Goal: Task Accomplishment & Management: Manage account settings

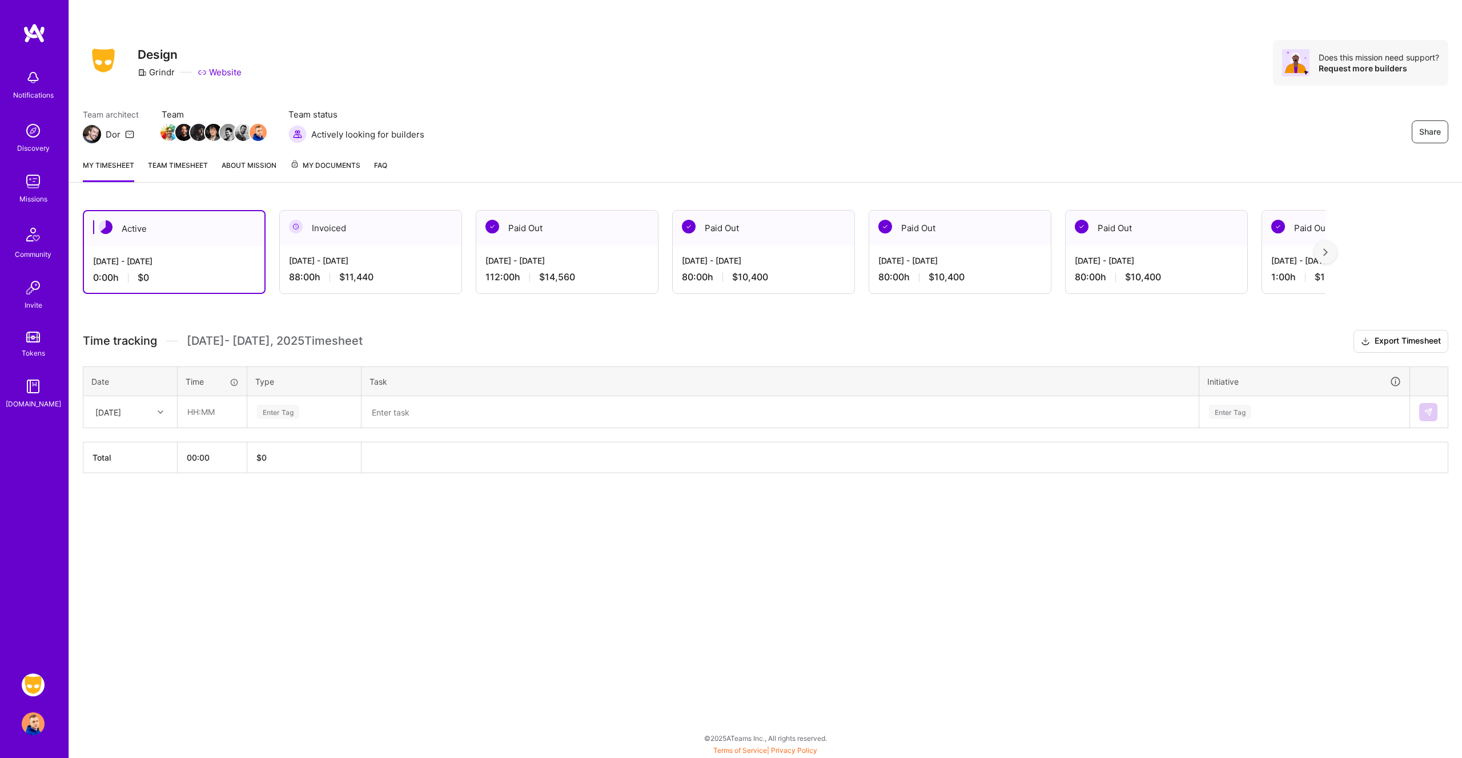
click at [151, 409] on div "[DATE]" at bounding box center [121, 412] width 63 height 19
click at [140, 463] on div "[DATE]" at bounding box center [130, 465] width 93 height 21
click at [121, 413] on div "Wed, Aug 27" at bounding box center [108, 412] width 26 height 12
click at [135, 485] on div "[DATE]" at bounding box center [130, 486] width 93 height 21
click at [204, 412] on input "text" at bounding box center [212, 412] width 68 height 30
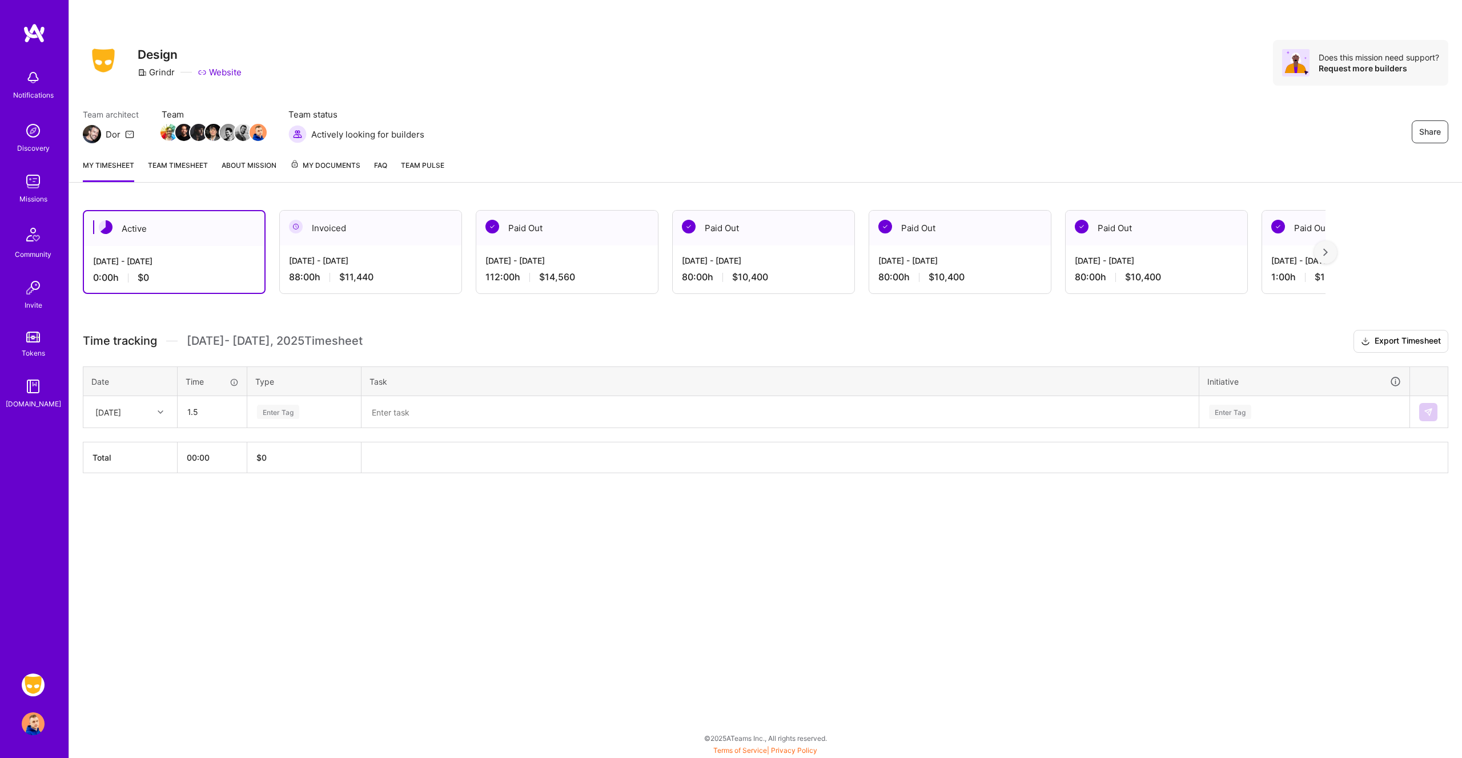
type input "01:30"
type input "mee"
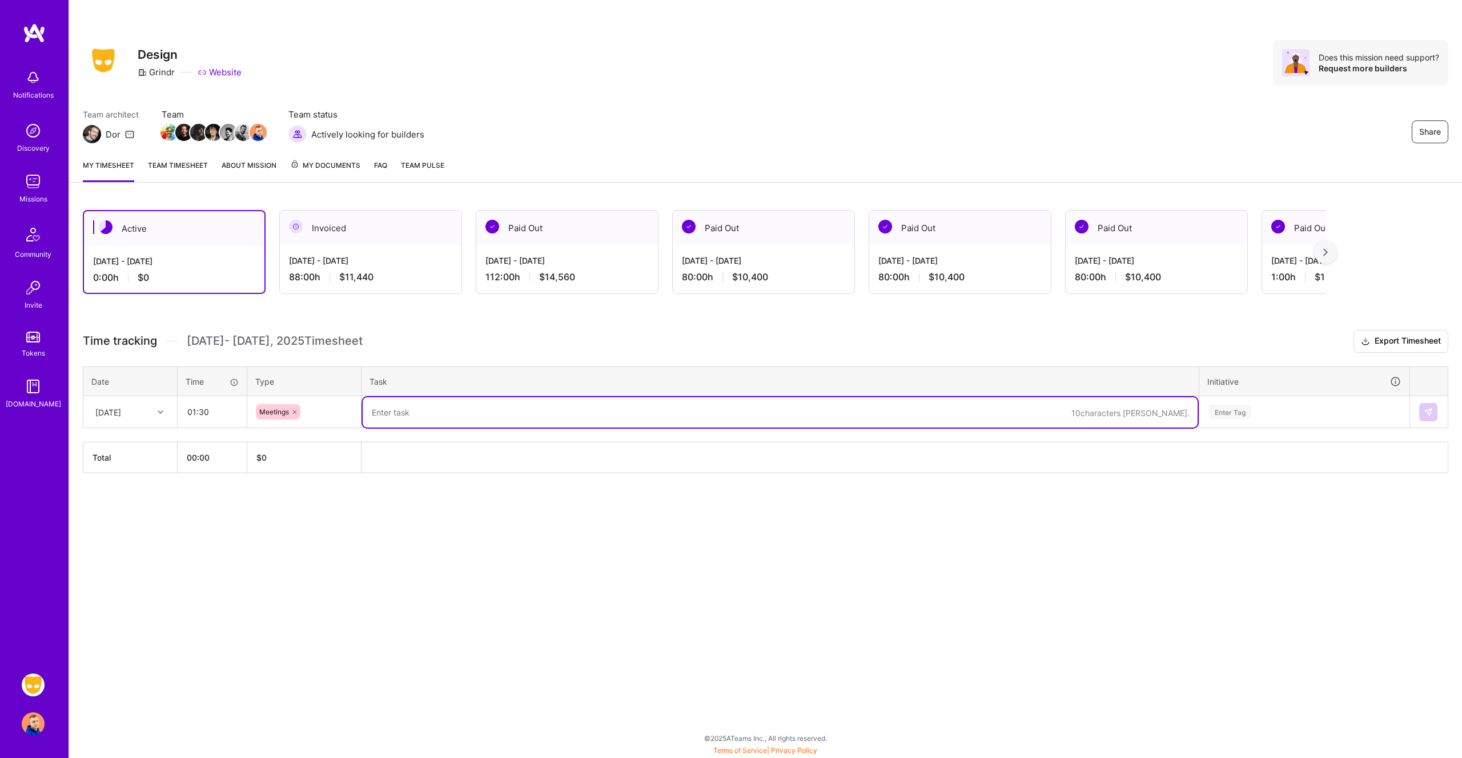
click at [322, 268] on div "Aug 1 - Aug 15, 2025 88:00 h $11,440" at bounding box center [371, 269] width 182 height 47
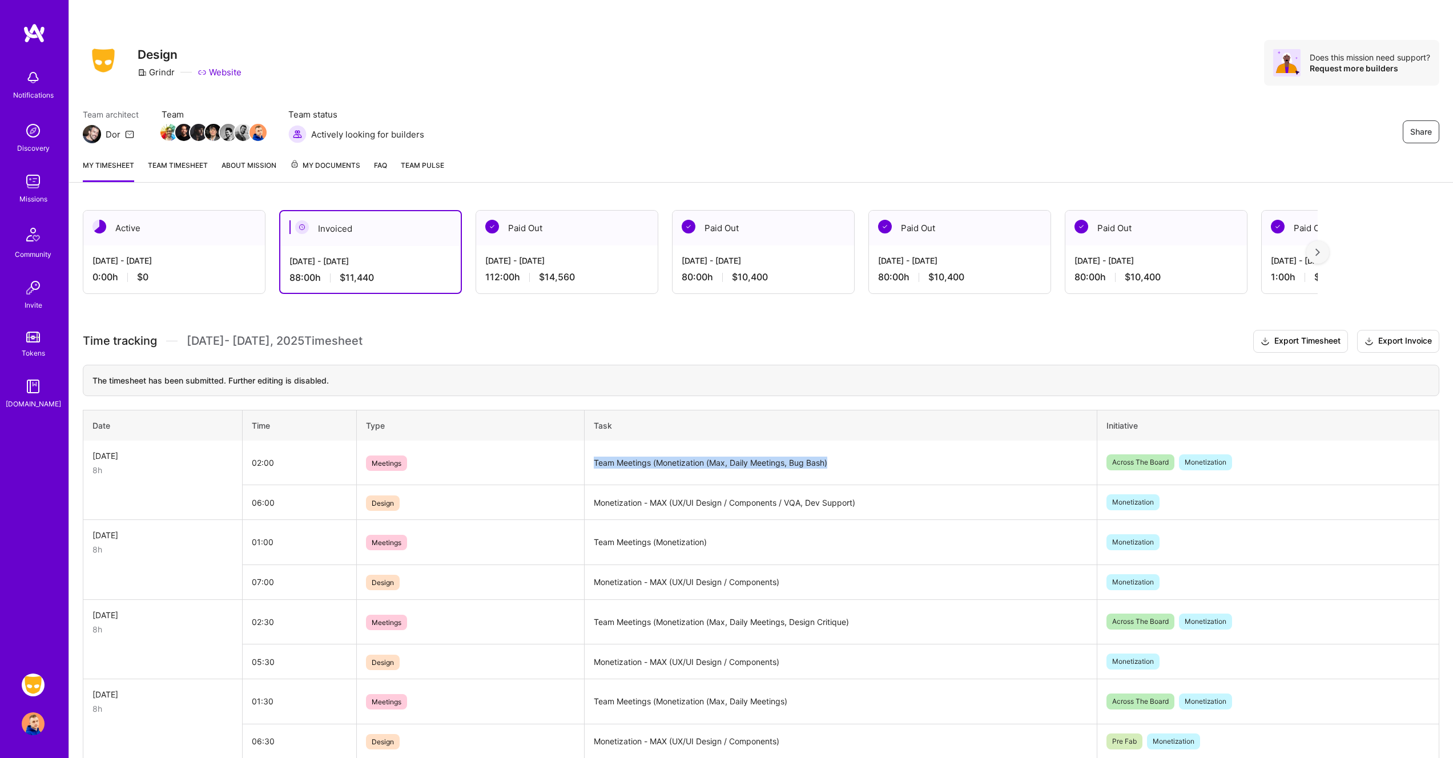
drag, startPoint x: 819, startPoint y: 460, endPoint x: 604, endPoint y: 452, distance: 215.5
click at [604, 452] on td "Team Meetings (Monetization (Max, Daily Meetings, Bug Bash)" at bounding box center [841, 463] width 513 height 45
copy td "Team Meetings (Monetization (Max, Daily Meetings, Bug Bash)"
click at [37, 689] on img at bounding box center [33, 685] width 23 height 23
click at [854, 513] on td "Monetization - MAX (UX/UI Design / Components / VQA, Dev Support)" at bounding box center [841, 502] width 513 height 35
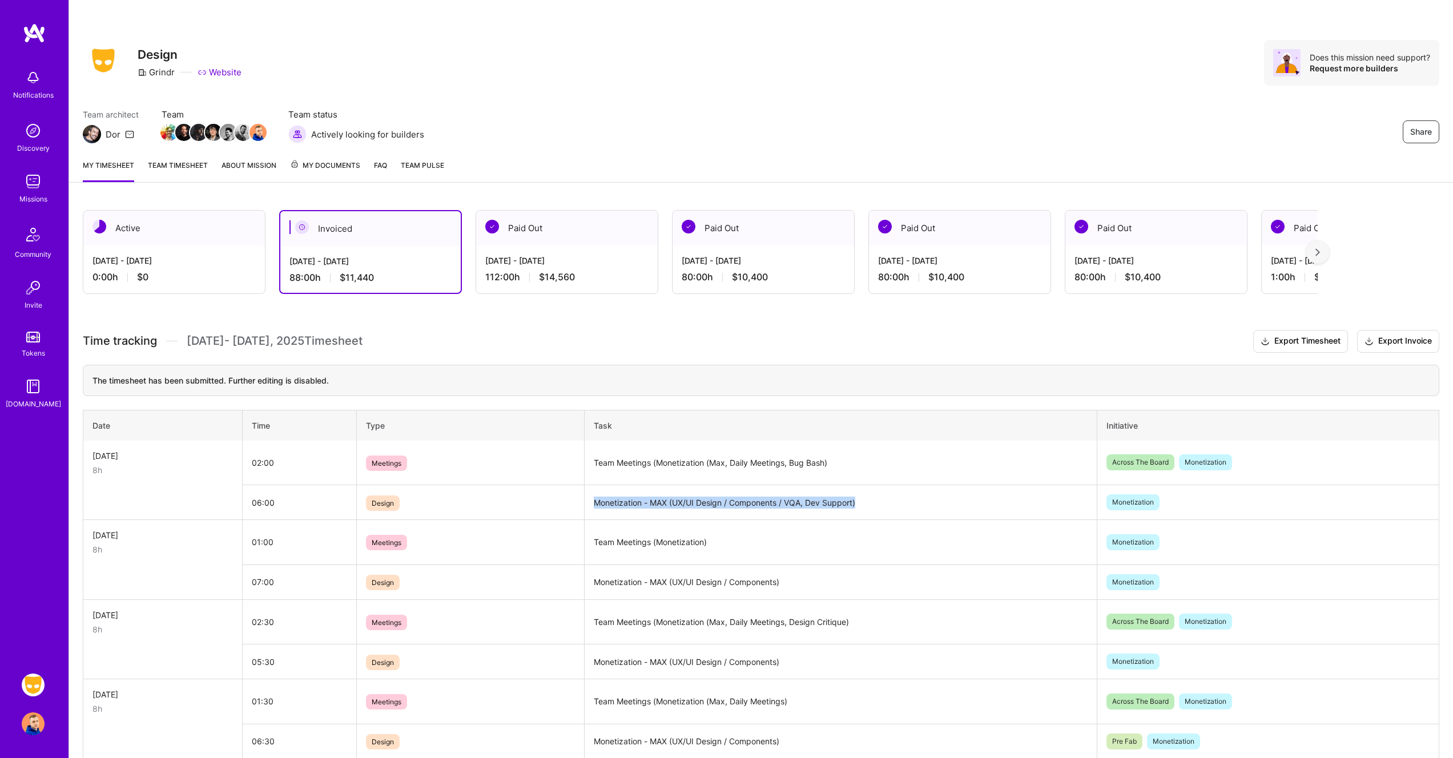
drag, startPoint x: 856, startPoint y: 501, endPoint x: 584, endPoint y: 497, distance: 271.9
click at [585, 497] on td "Monetization - MAX (UX/UI Design / Components / VQA, Dev Support)" at bounding box center [841, 502] width 513 height 35
copy td "Monetization - MAX (UX/UI Design / Components / VQA, Dev Support)"
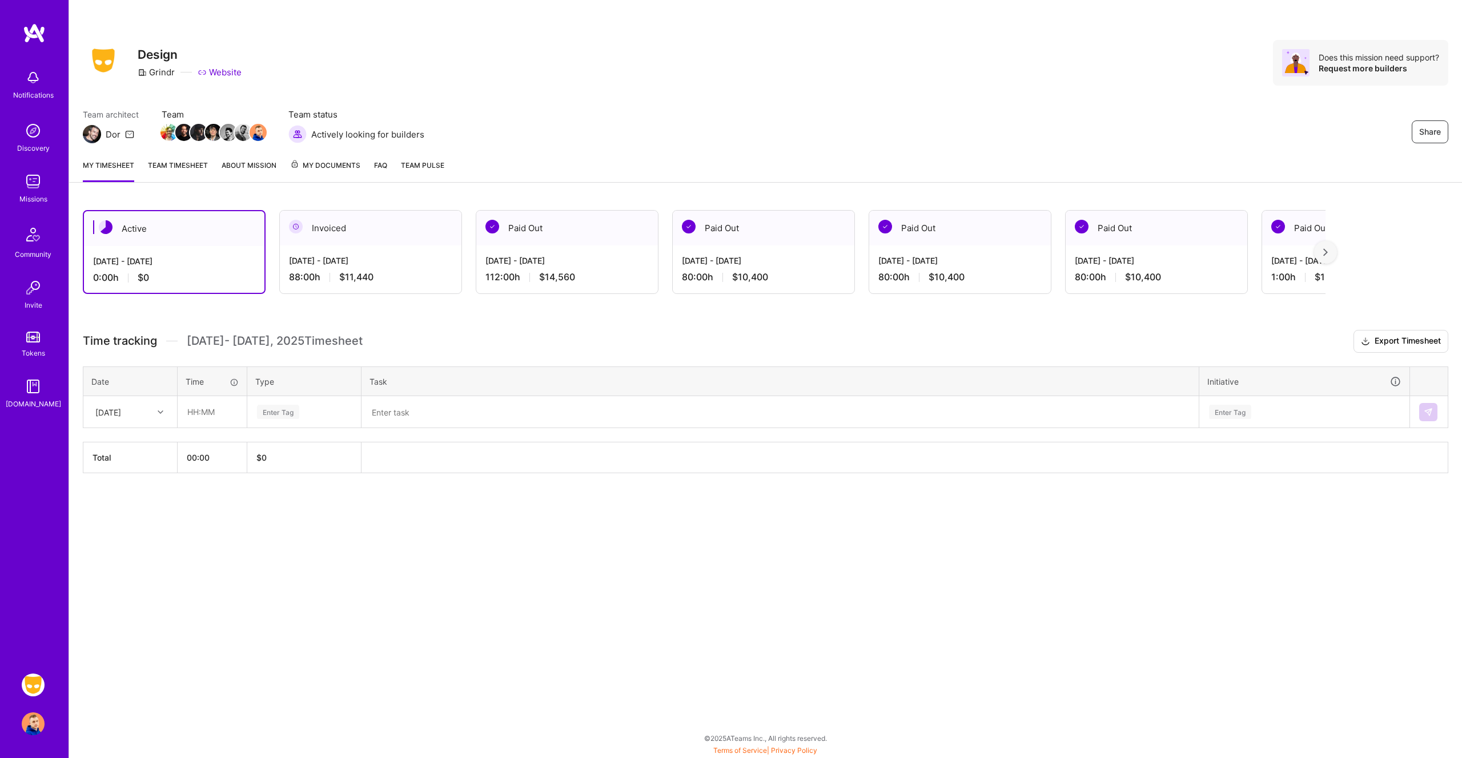
click at [155, 415] on div at bounding box center [162, 412] width 18 height 15
click at [117, 482] on div "[DATE]" at bounding box center [130, 486] width 93 height 21
click at [229, 409] on input "text" at bounding box center [212, 412] width 68 height 30
type input "01:30"
type input "mee"
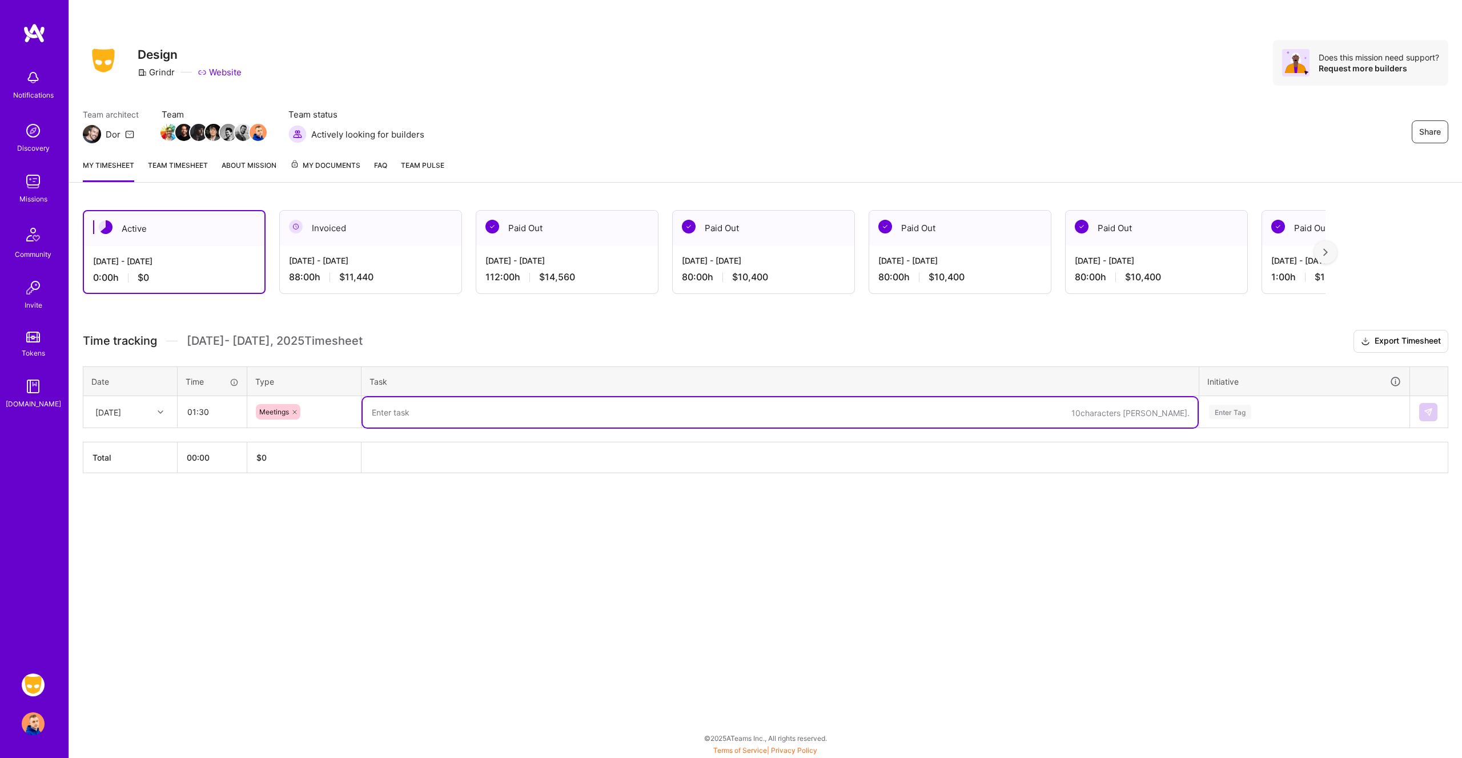
paste textarea "Team Meetings (Monetization (Max, Daily Meetings, Bug Bash)"
drag, startPoint x: 606, startPoint y: 412, endPoint x: 565, endPoint y: 415, distance: 40.6
click at [565, 415] on textarea "Team Meetings (Monetization (Max, Daily Meetings, Bug Bash)" at bounding box center [780, 412] width 835 height 30
type textarea "Team Meetings (Monetization (Max, Daily Meetings)"
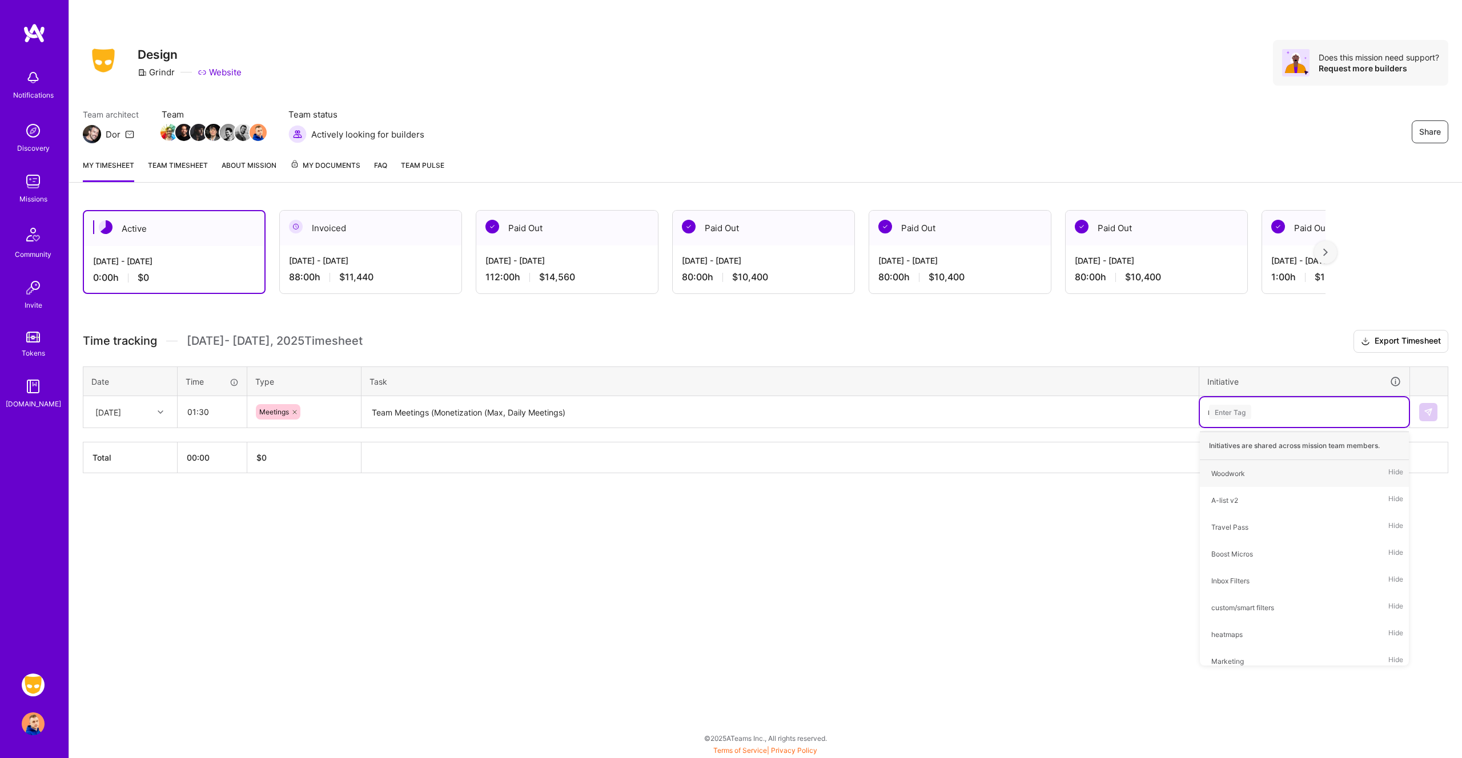
type input "mo"
type input "acr"
click at [1434, 409] on button at bounding box center [1428, 412] width 18 height 18
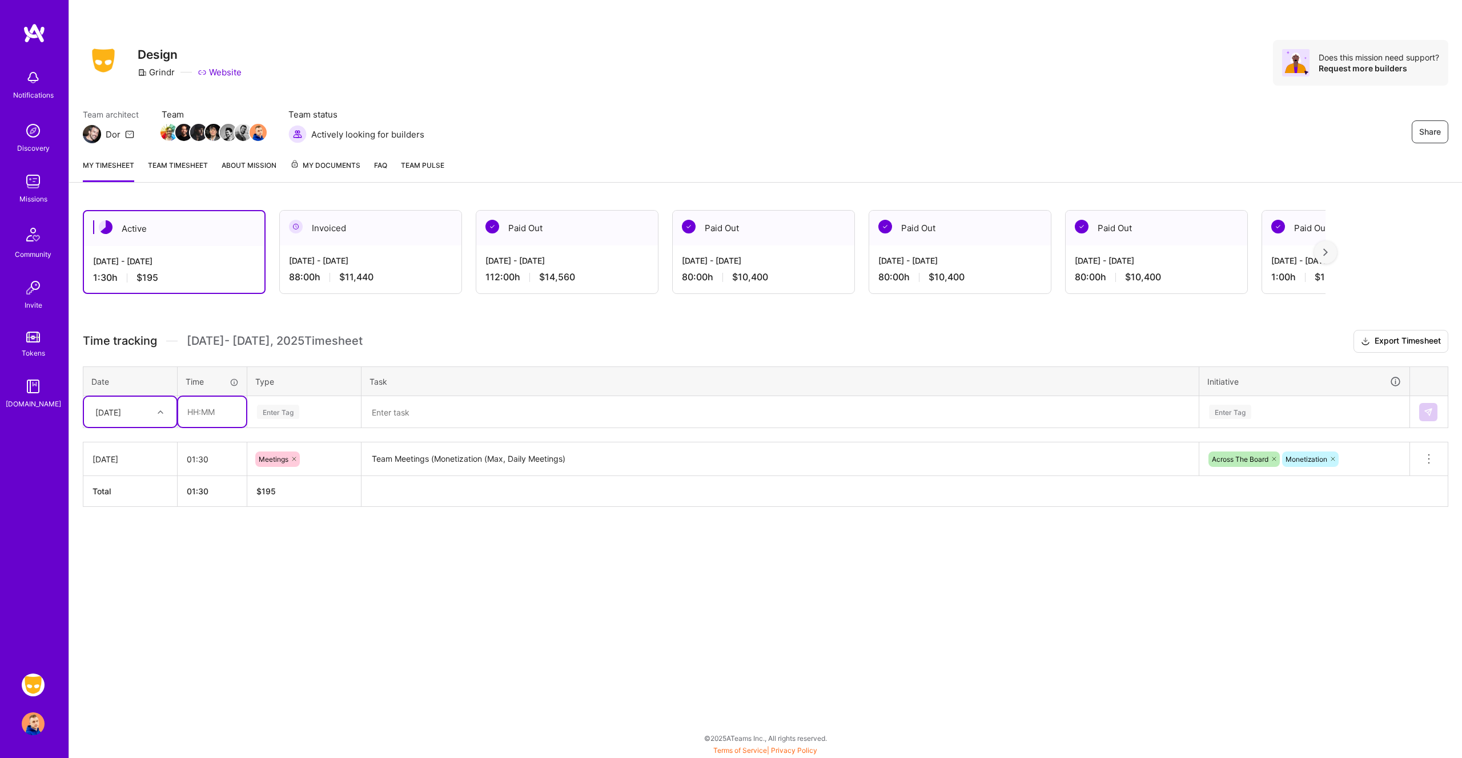
click at [225, 409] on input "text" at bounding box center [212, 412] width 68 height 30
type input "06:30"
type input "de"
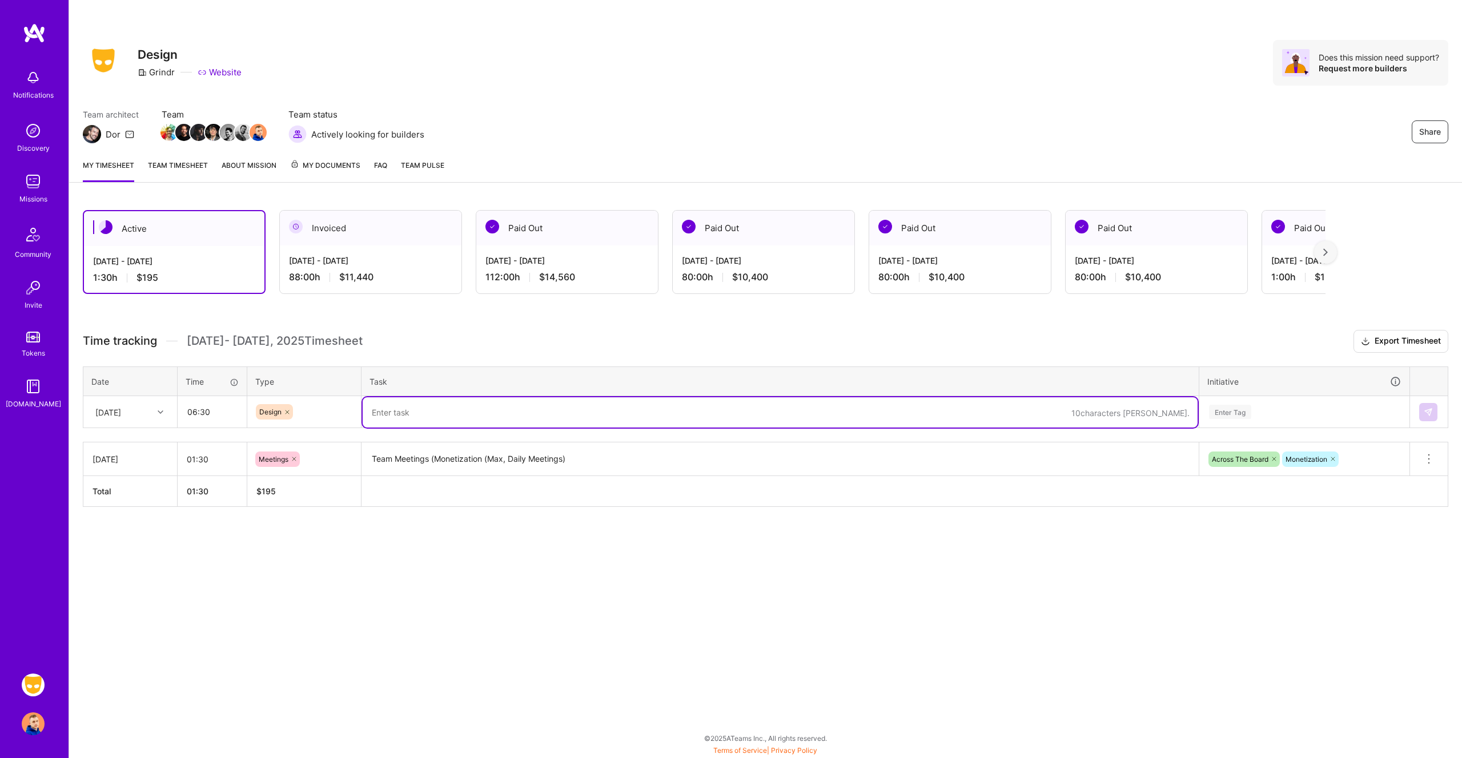
paste textarea "Monetization - MAX (UX/UI Design / Components / VQA, Dev Support)"
type textarea "Monetization - MAX (UX/UI Design / Components / VQA, Dev Support)"
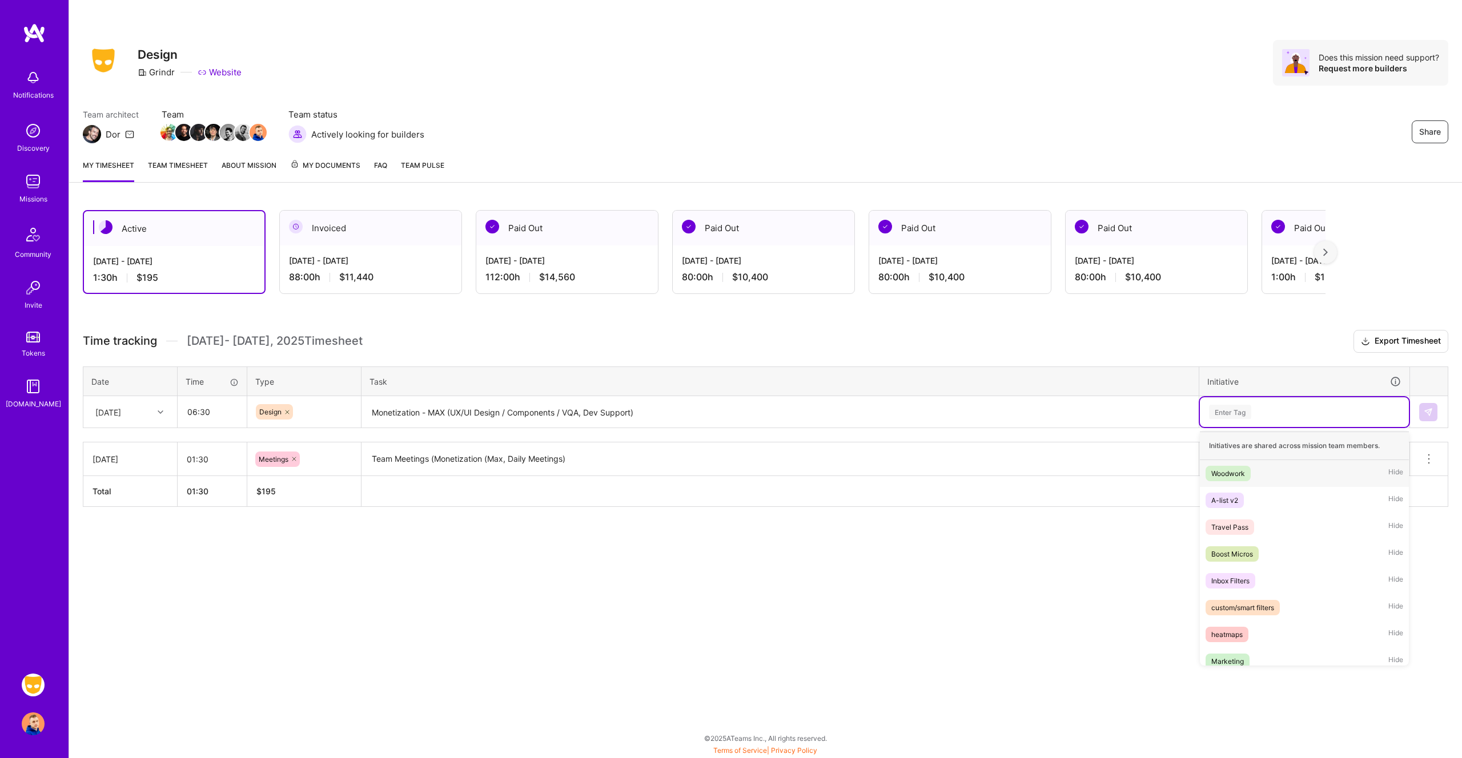
click at [1276, 408] on div "Enter Tag" at bounding box center [1304, 412] width 193 height 14
type input "mon"
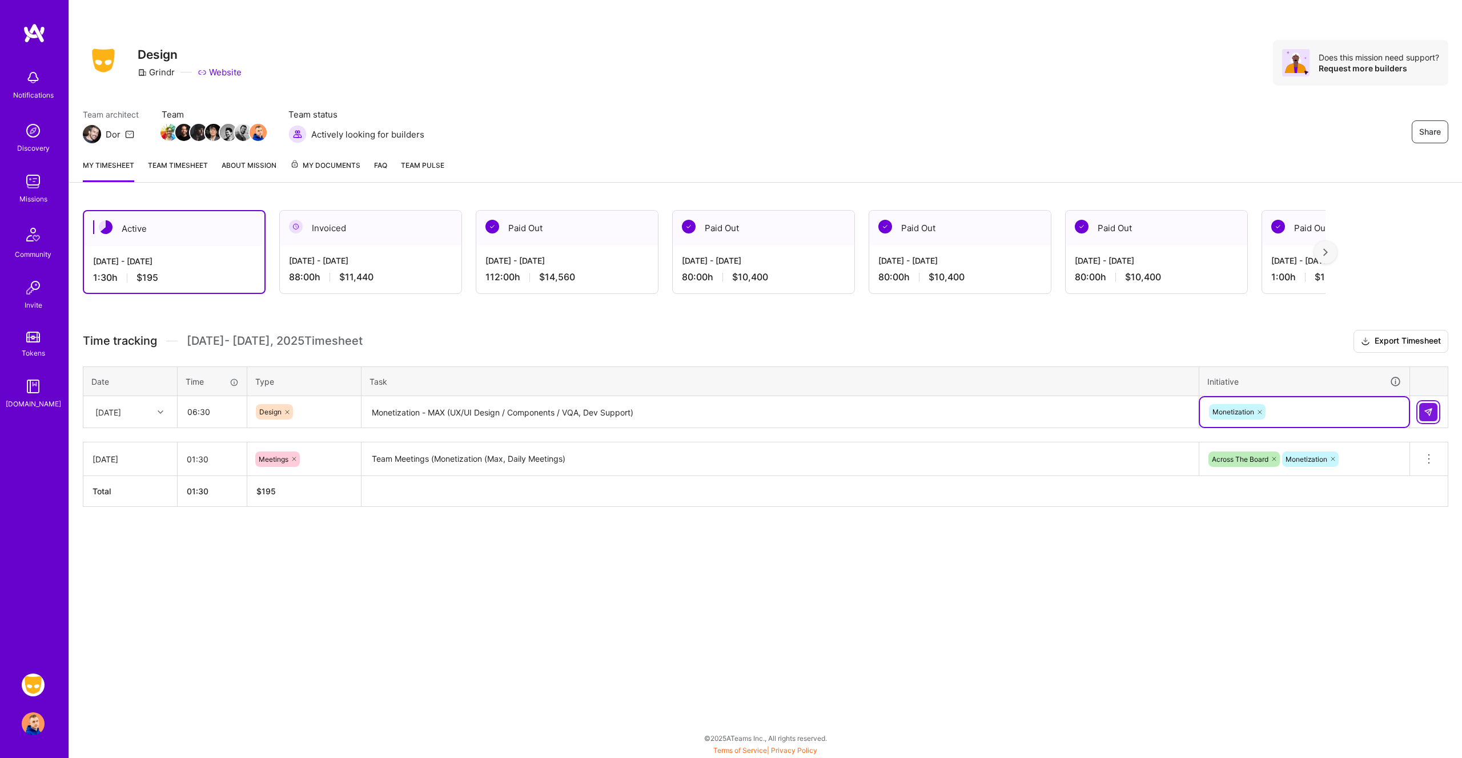
click at [1429, 411] on img at bounding box center [1428, 412] width 9 height 9
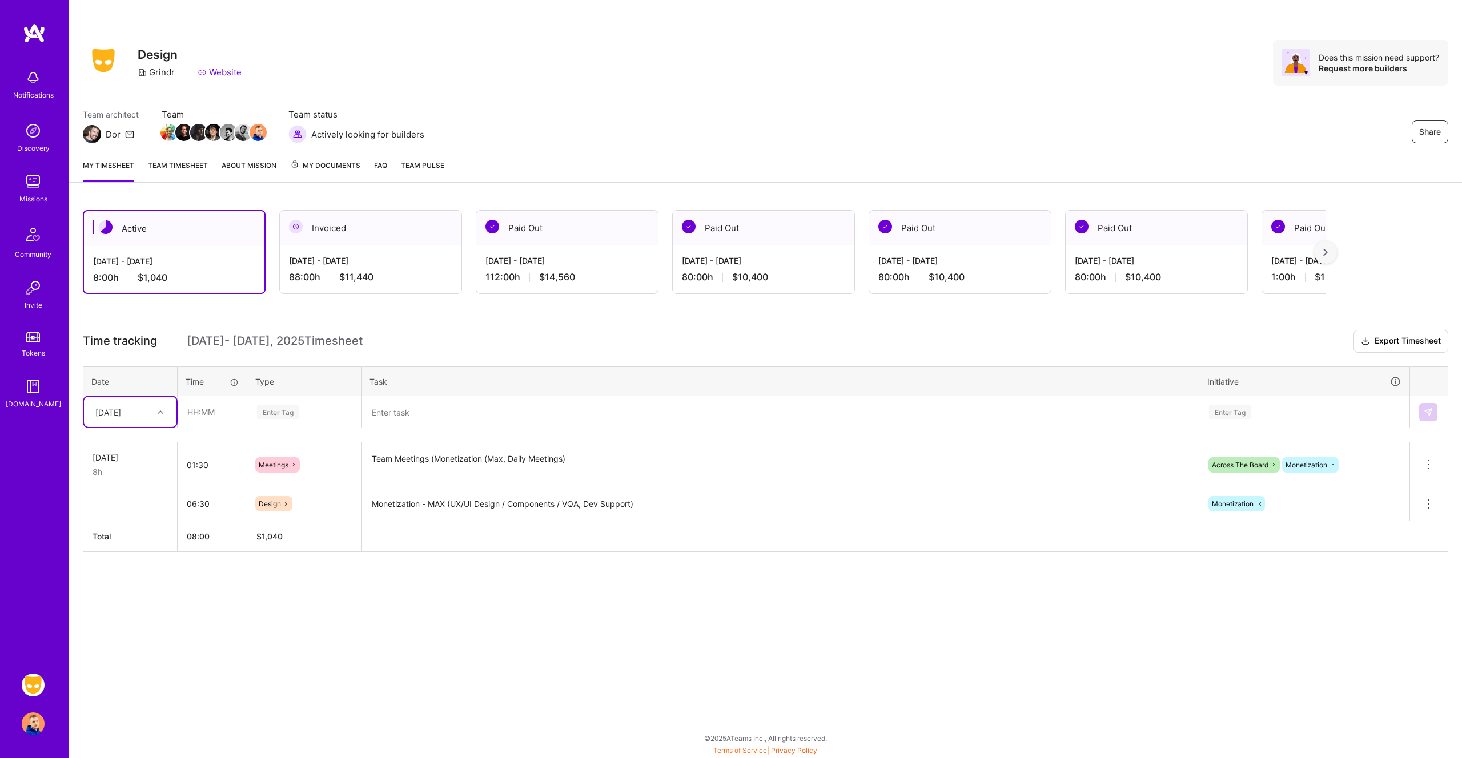
click at [160, 412] on icon at bounding box center [161, 412] width 6 height 6
click at [126, 487] on div "[DATE]" at bounding box center [130, 486] width 93 height 21
click at [207, 408] on input "text" at bounding box center [212, 412] width 68 height 30
type input "02:00"
click at [254, 413] on div "Enter Tag" at bounding box center [304, 412] width 113 height 30
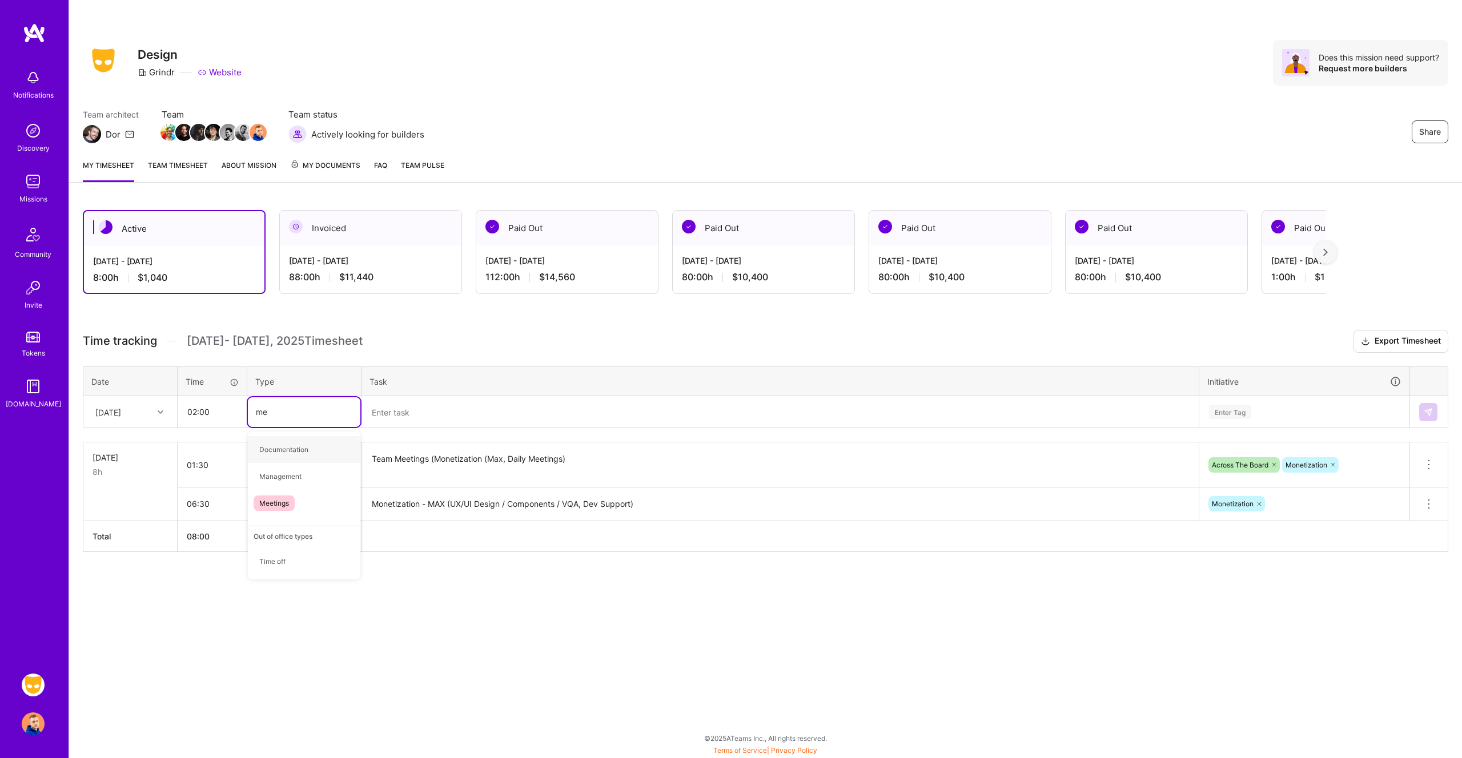
type input "mee"
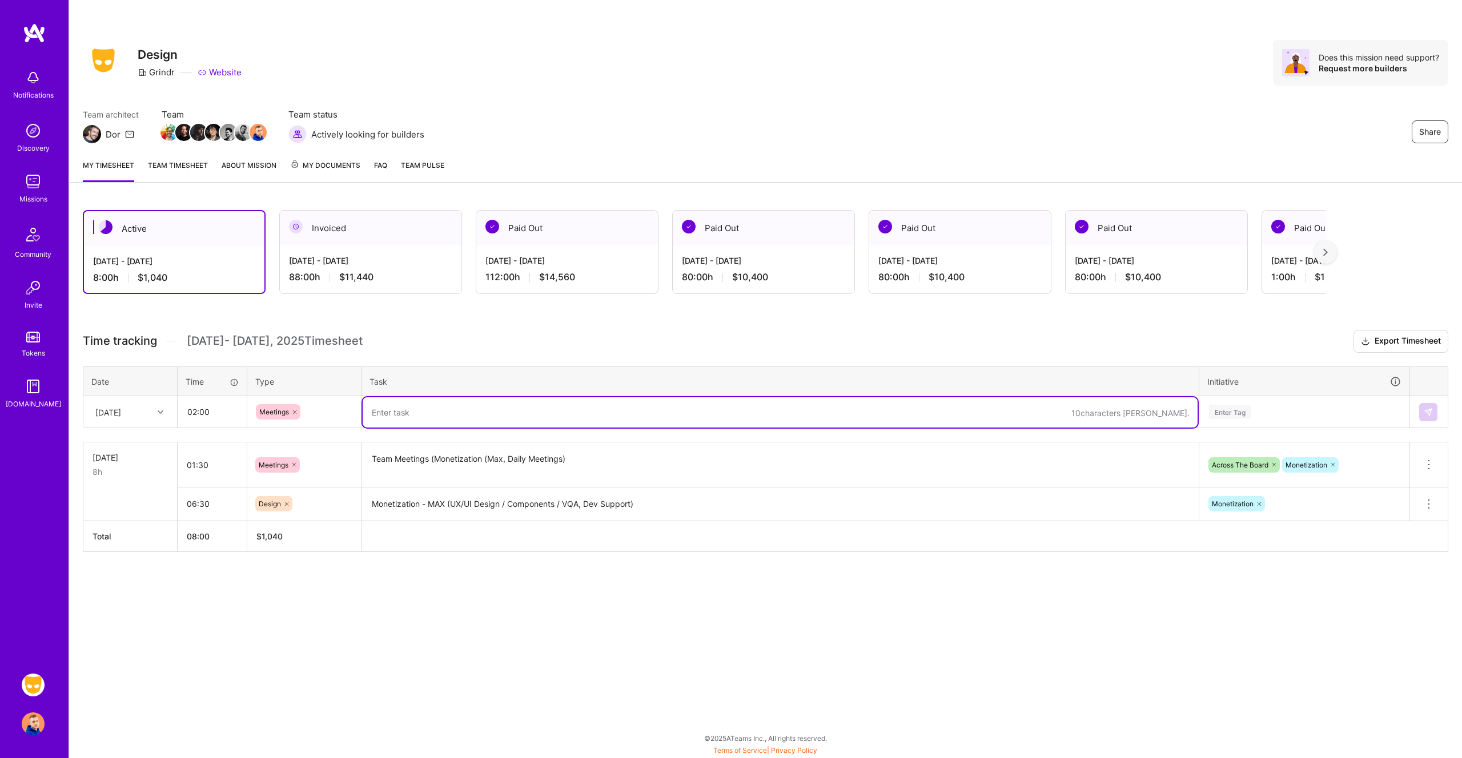
paste textarea "Monetization - MAX (UX/UI Design / Components / VQA, Dev Support)"
drag, startPoint x: 633, startPoint y: 412, endPoint x: 580, endPoint y: 412, distance: 53.1
click at [580, 412] on textarea "Monetization - MAX (UX/UI Design / Components / VQA, Dev Support)" at bounding box center [780, 412] width 835 height 30
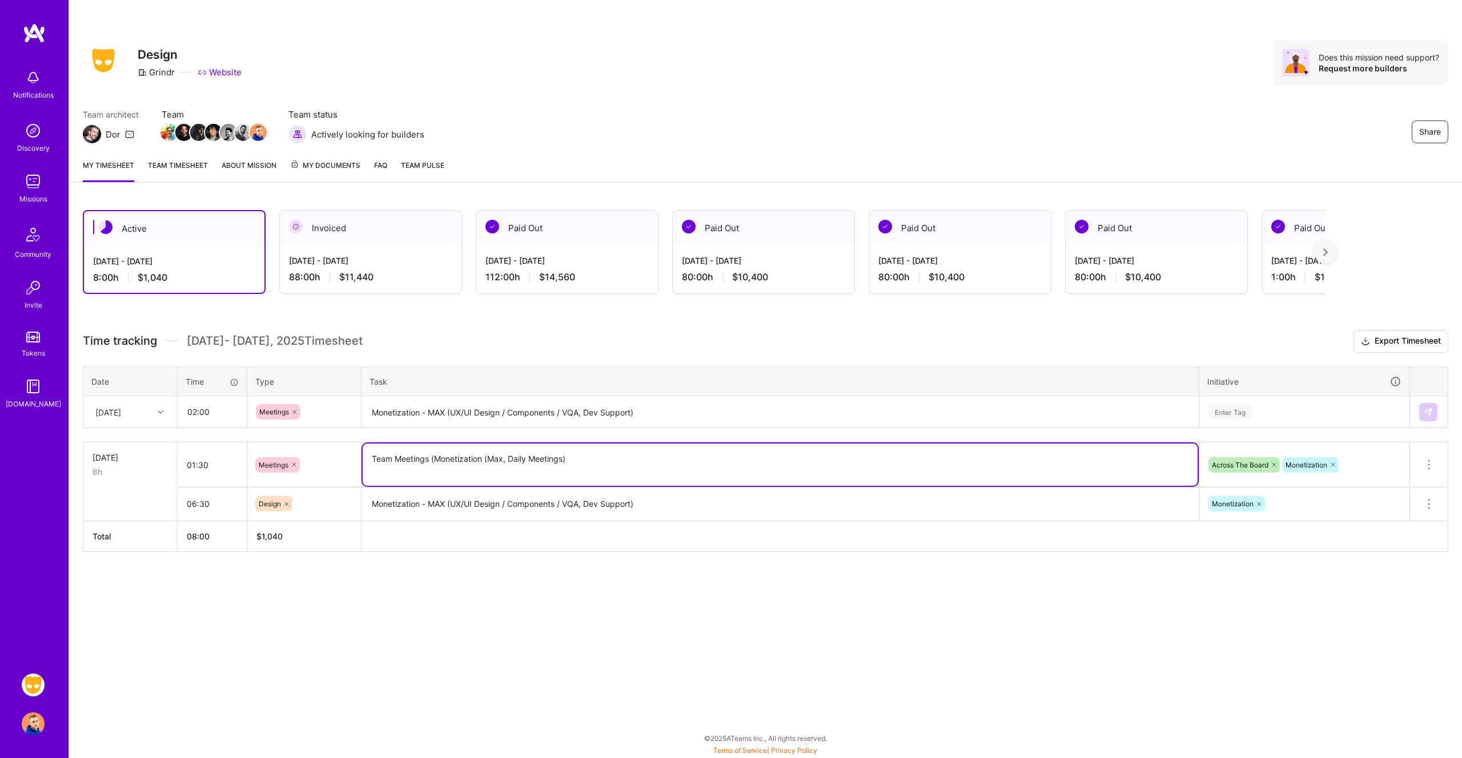
drag, startPoint x: 575, startPoint y: 463, endPoint x: 354, endPoint y: 452, distance: 221.3
click at [354, 452] on tr "[DATE] 8h 01:30 Meetings Team Meetings (Monetization (Max, Daily Meetings) Acro…" at bounding box center [765, 465] width 1365 height 45
click at [498, 412] on textarea "Monetization - MAX (UX/UI Design / Components / VQA, Dev Support)" at bounding box center [780, 412] width 835 height 30
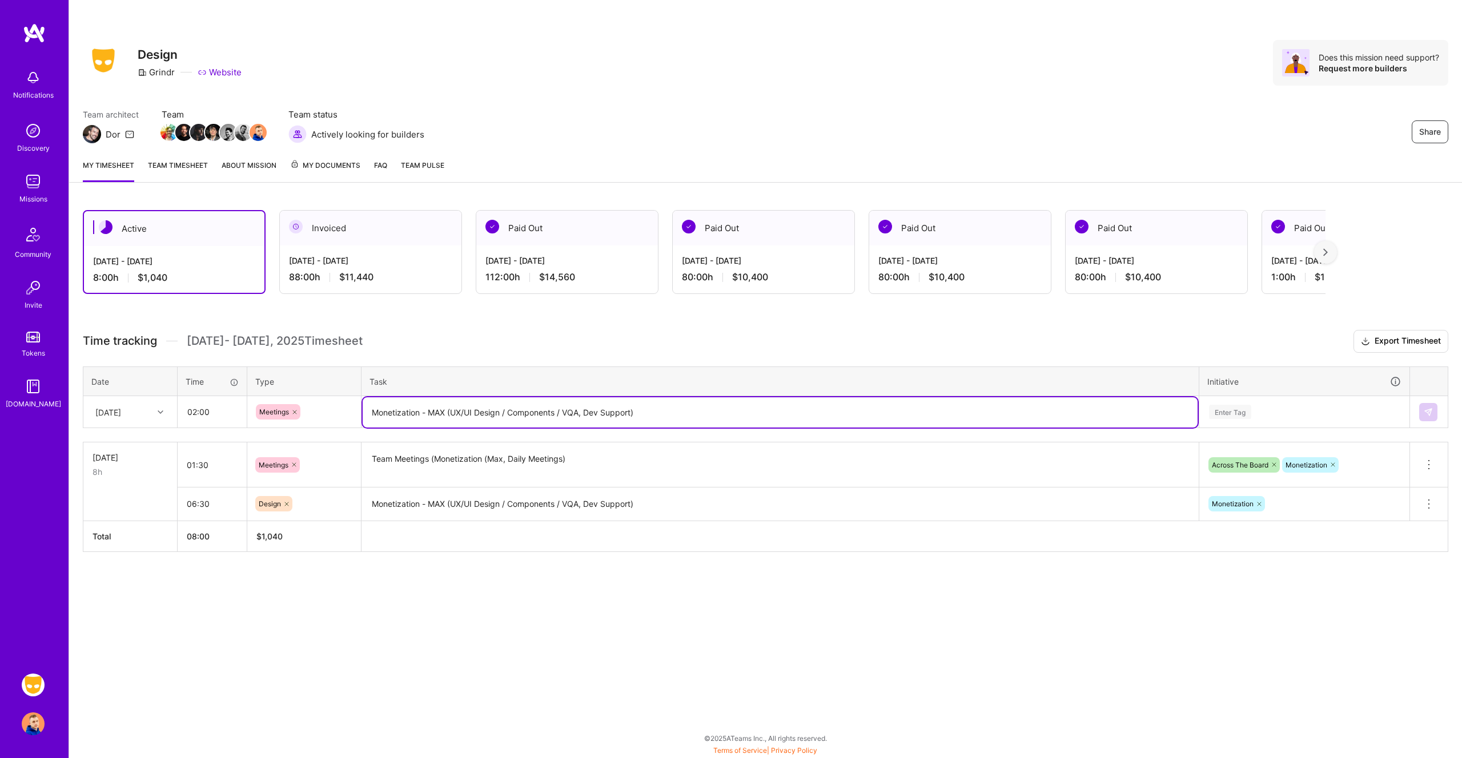
paste textarea "Team Meetings (Monetization (Max, Daily Meetings"
click at [565, 412] on textarea "Team Meetings (Monetization (Max, Daily Meetings)" at bounding box center [780, 412] width 835 height 30
type textarea "Team Meetings (Monetization (Max, Daily Meetings, Bug Bash)"
click at [1301, 411] on div "Enter Tag" at bounding box center [1304, 412] width 193 height 14
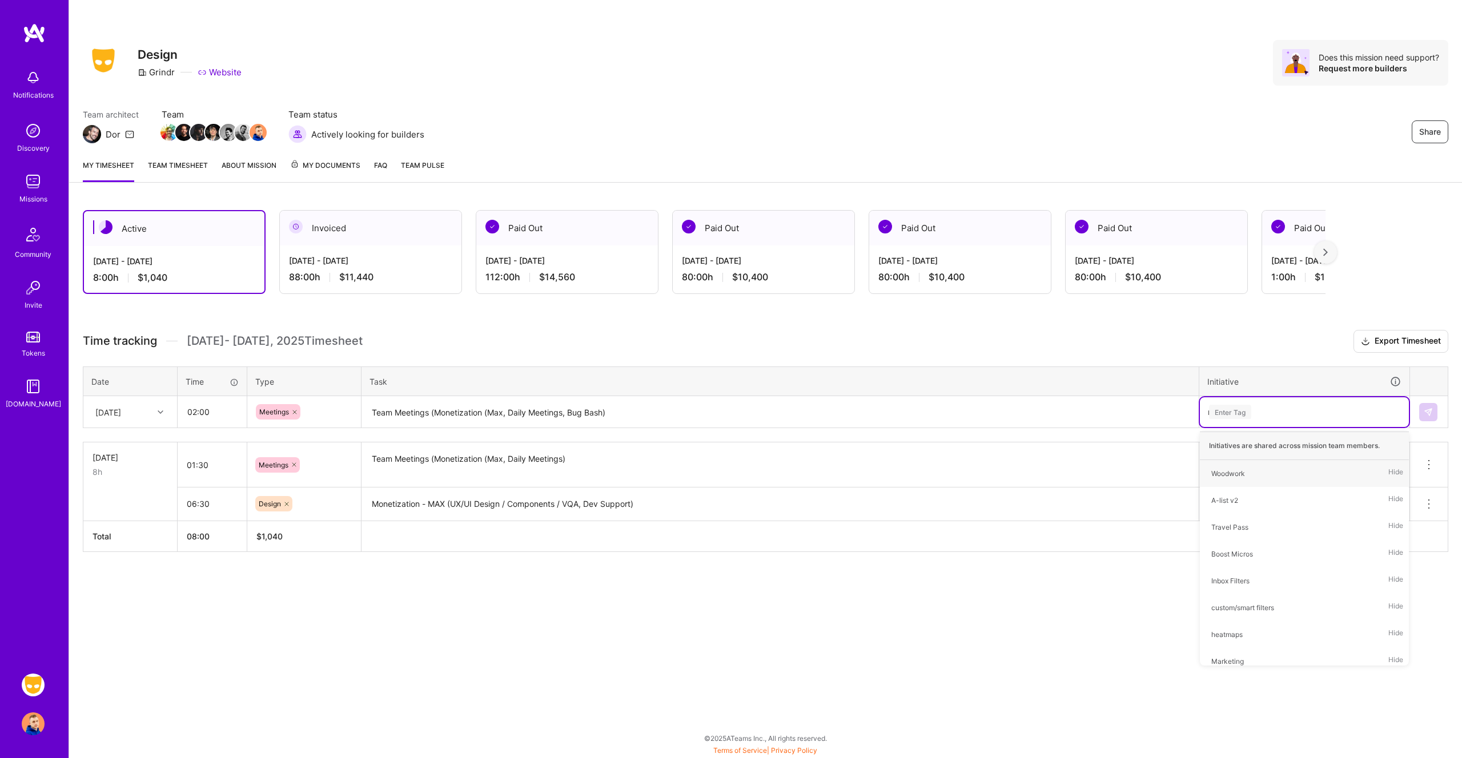
type input "mo"
type input "q"
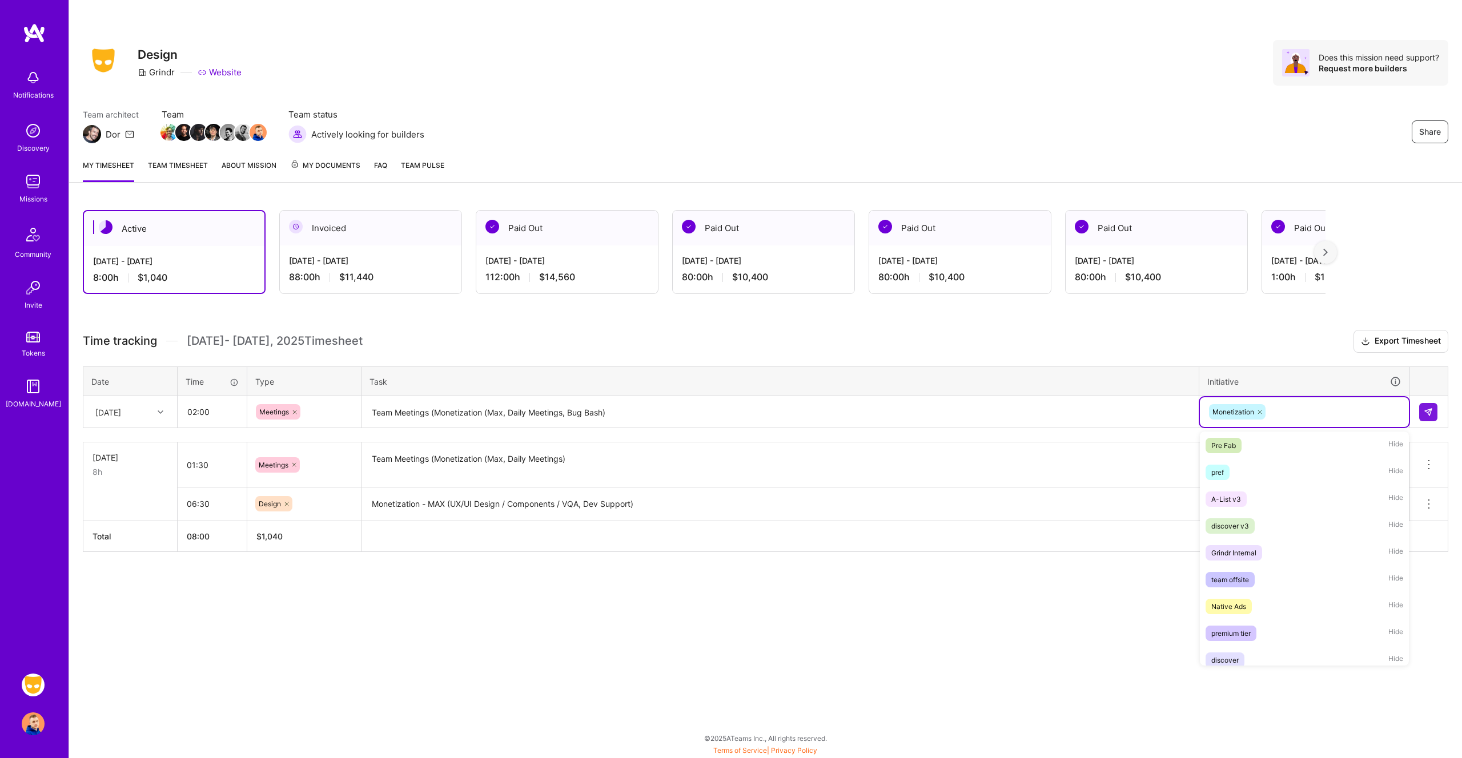
scroll to position [457, 0]
click at [1425, 417] on button at bounding box center [1428, 412] width 18 height 18
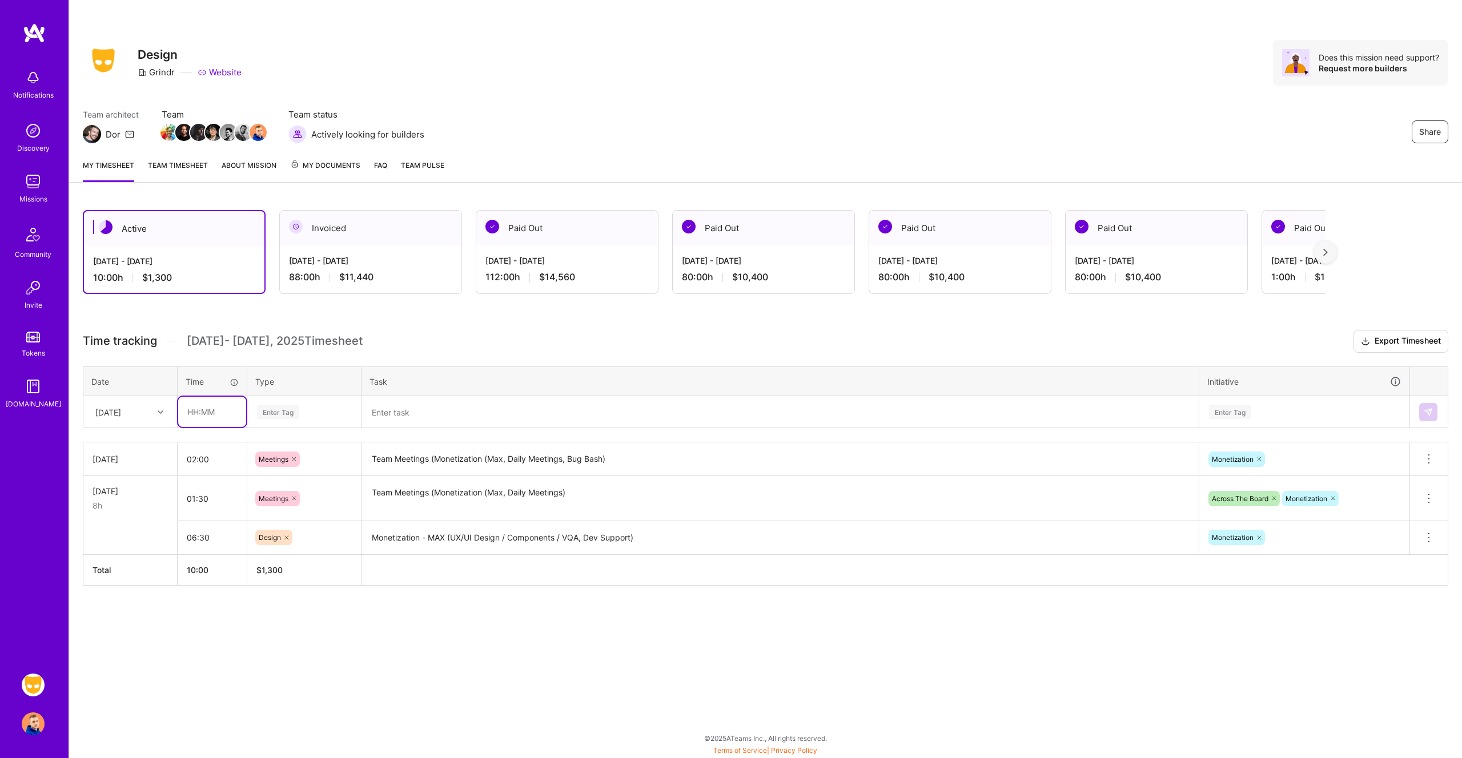
click at [218, 414] on input "text" at bounding box center [212, 412] width 68 height 30
type input "06:00"
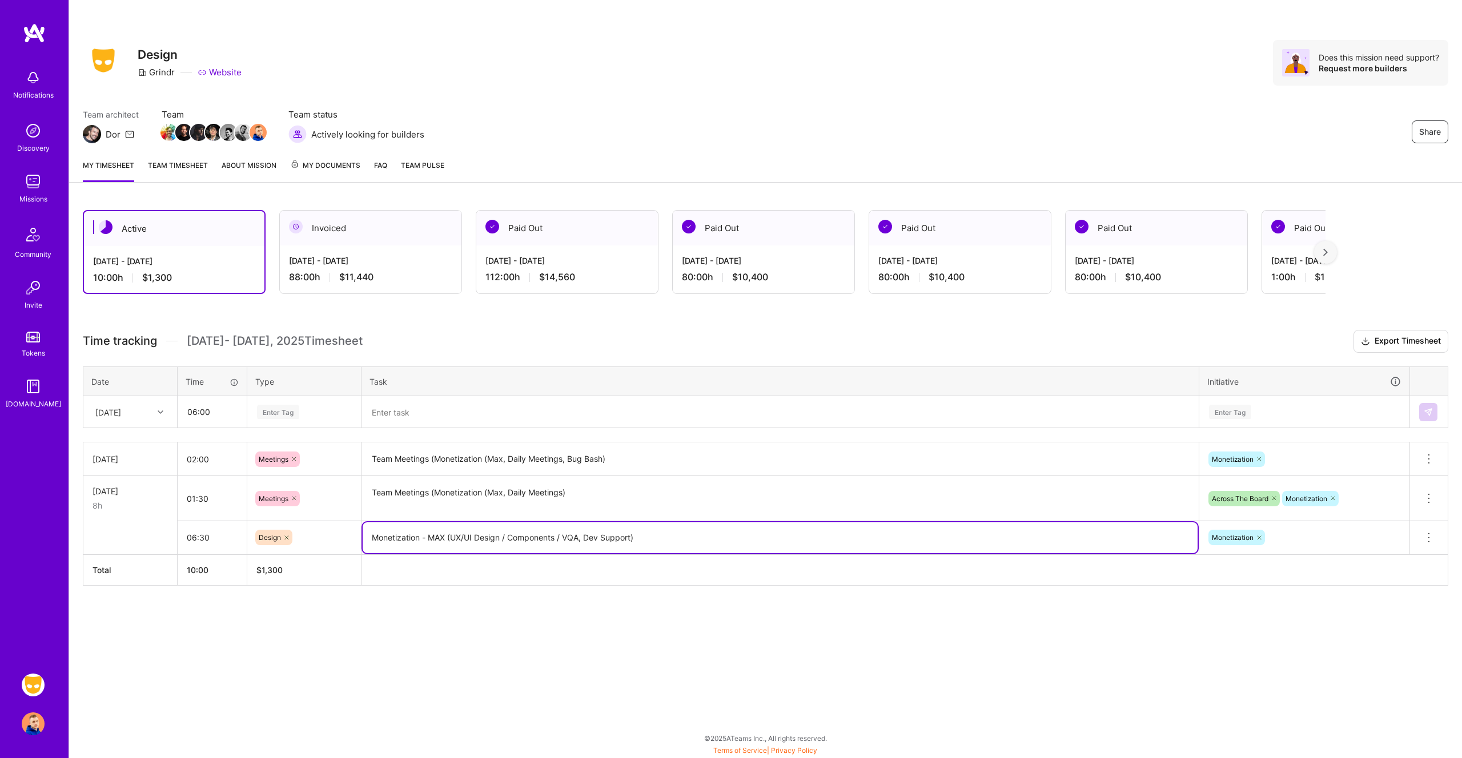
drag, startPoint x: 634, startPoint y: 538, endPoint x: 298, endPoint y: 540, distance: 336.4
click at [298, 540] on tr "06:30 Design Monetization - MAX (UX/UI Design / Components / VQA, Dev Support) …" at bounding box center [765, 538] width 1365 height 34
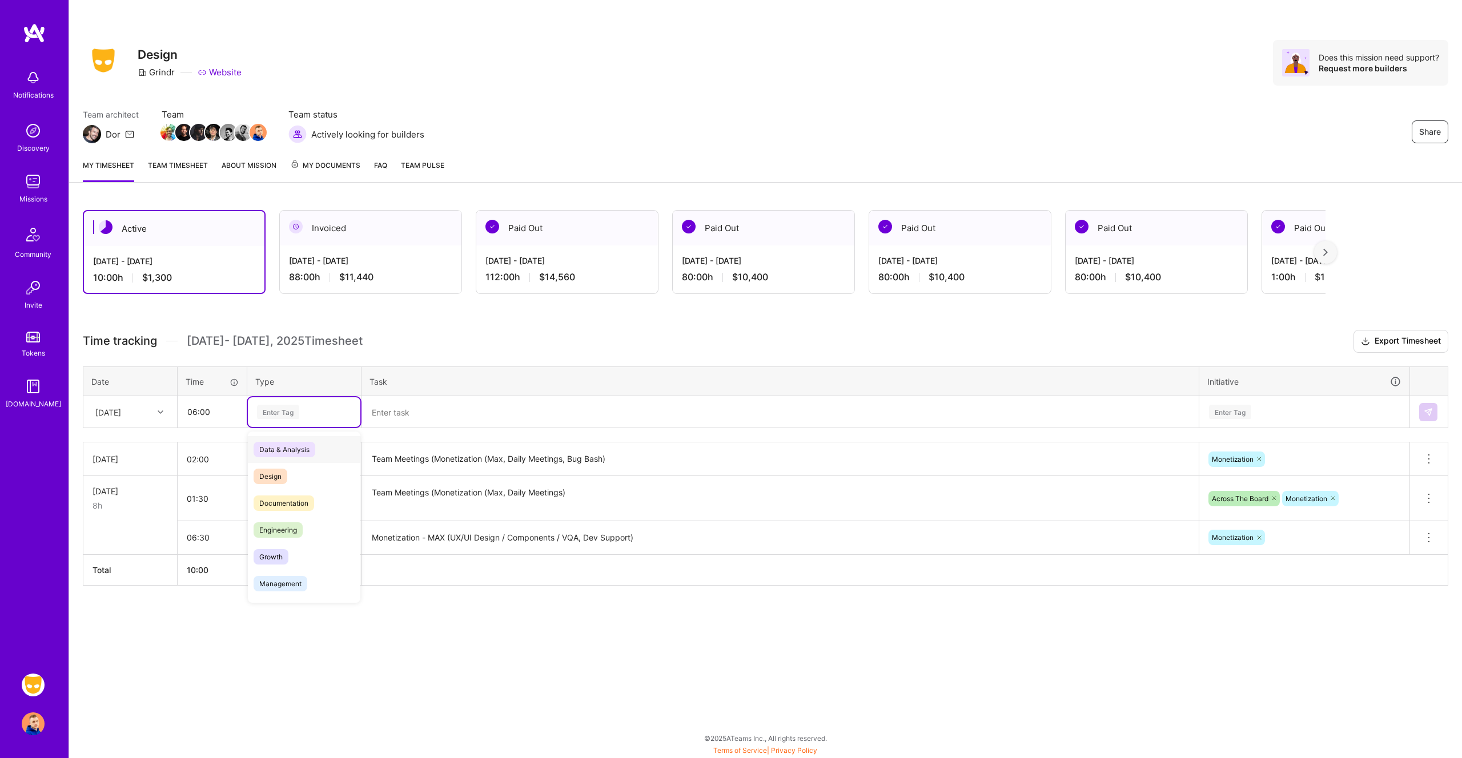
click at [294, 417] on div "Enter Tag" at bounding box center [278, 412] width 42 height 18
click at [296, 479] on div "Design" at bounding box center [304, 476] width 113 height 27
click at [393, 413] on textarea at bounding box center [780, 412] width 835 height 30
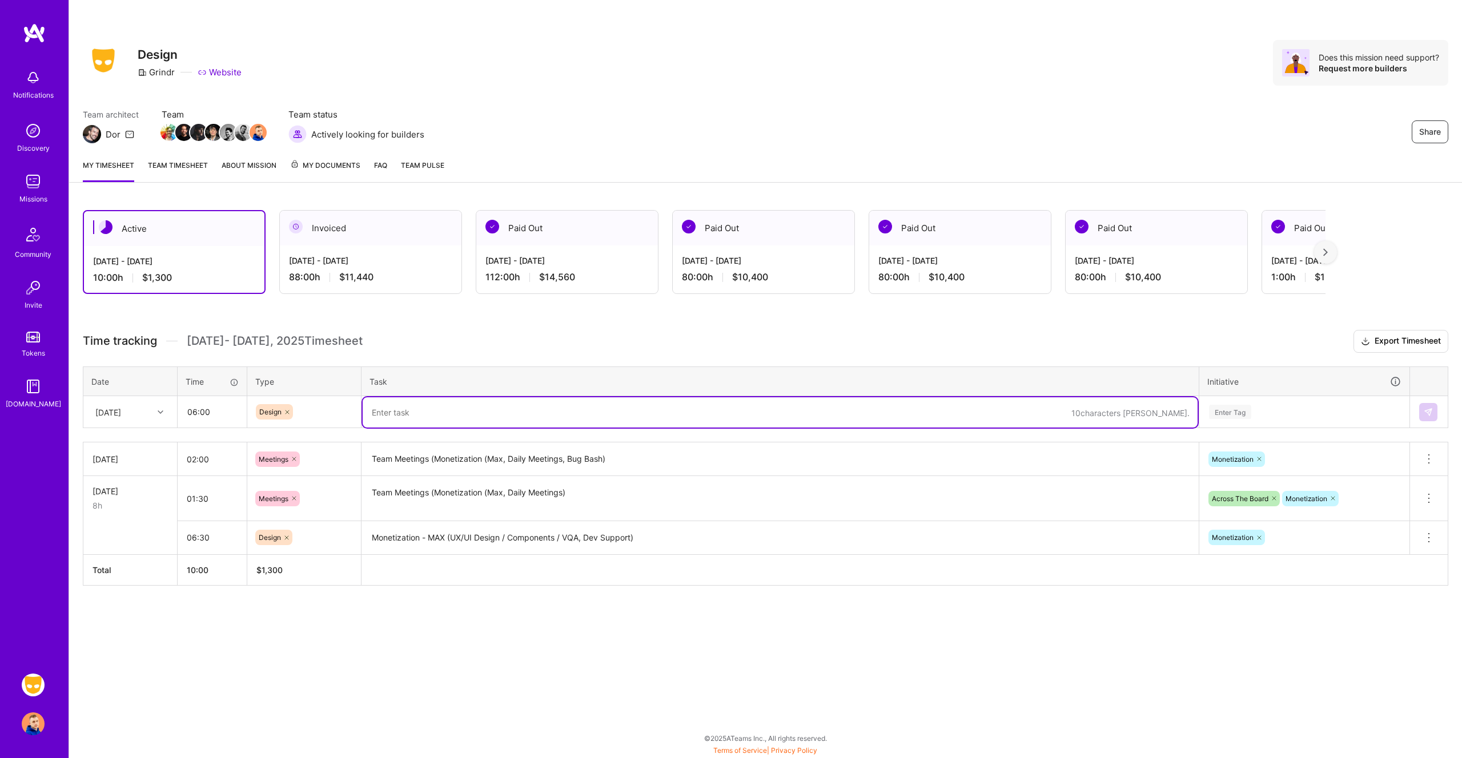
paste textarea "Monetization - MAX (UX/UI Design / Components / VQA, Dev Support)"
type textarea "Monetization - MAX (UX/UI Design / Components / VQA, Dev Support)"
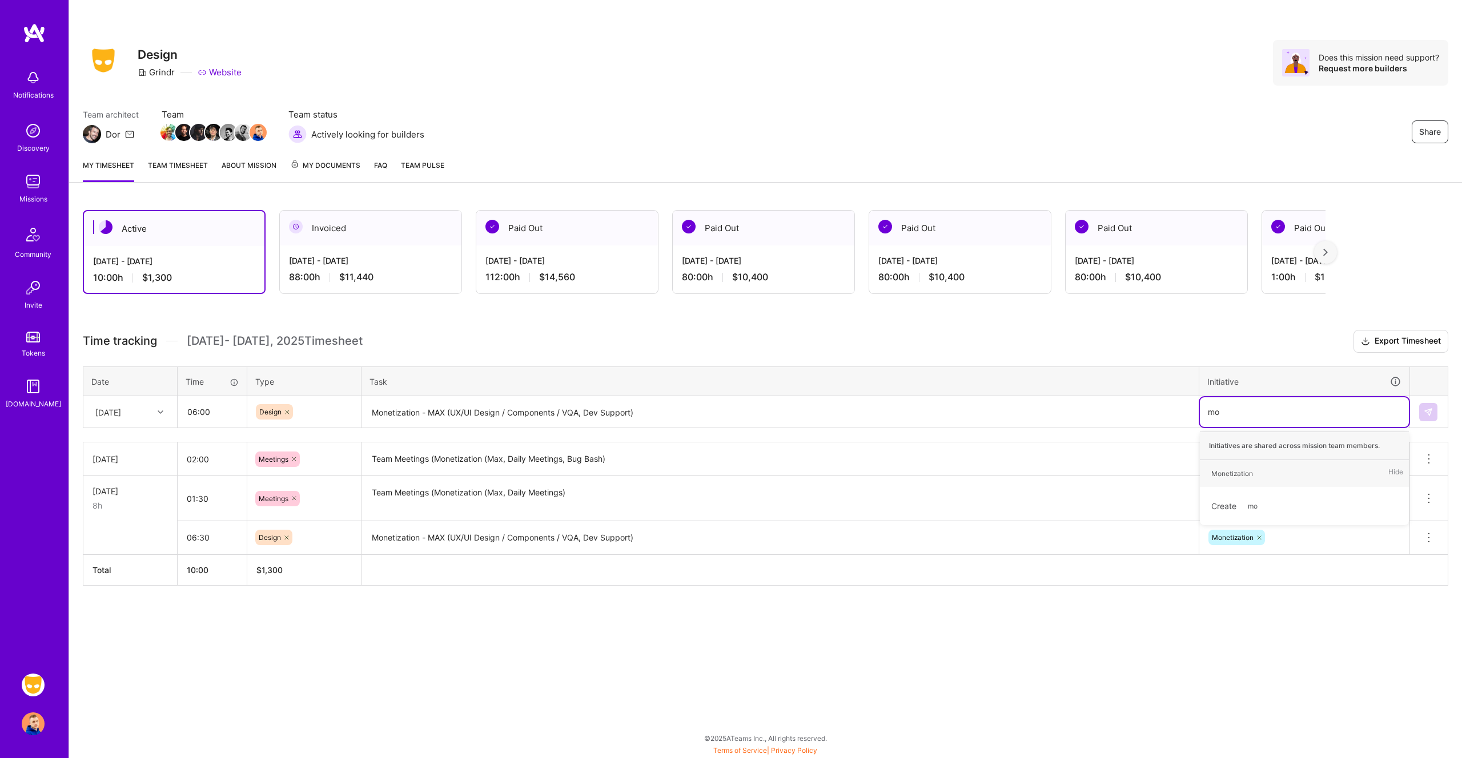
type input "mon"
click at [1428, 414] on img at bounding box center [1428, 412] width 9 height 9
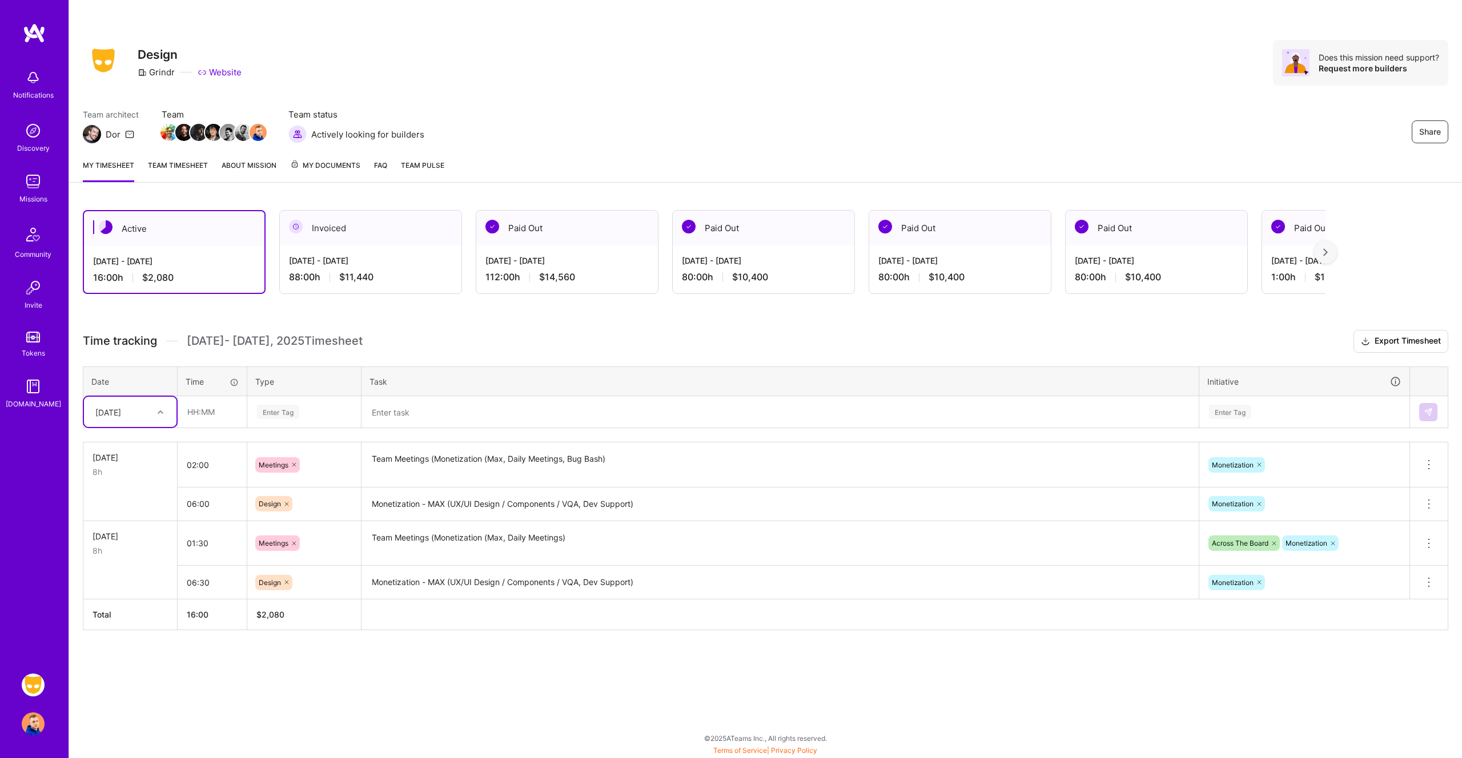
click at [160, 404] on div at bounding box center [162, 412] width 18 height 19
click at [130, 506] on div "[DATE]" at bounding box center [130, 507] width 93 height 21
click at [196, 409] on input "text" at bounding box center [212, 412] width 68 height 30
type input "03:00"
click at [291, 414] on div "Enter Tag" at bounding box center [278, 412] width 42 height 18
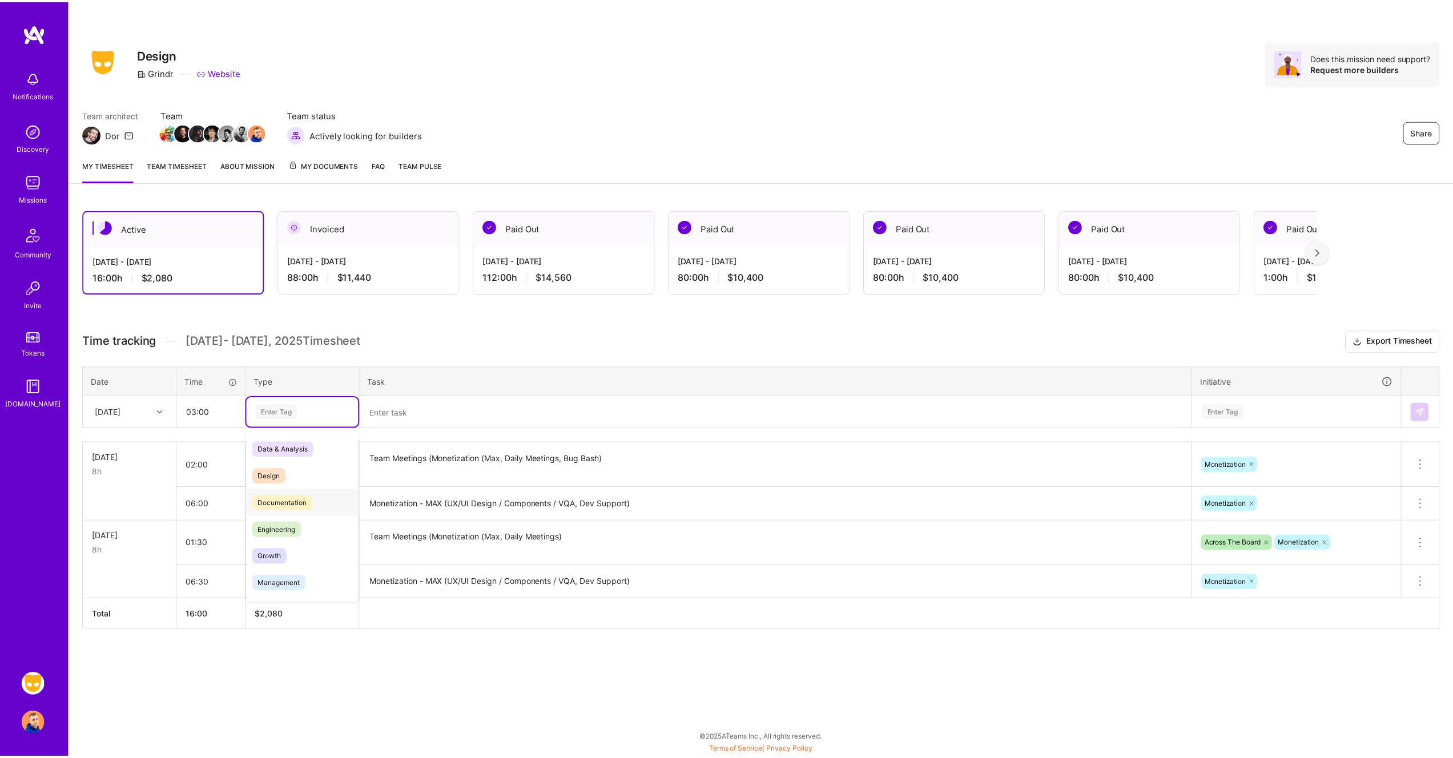
scroll to position [196, 0]
click at [297, 440] on div "Meetings" at bounding box center [304, 441] width 113 height 27
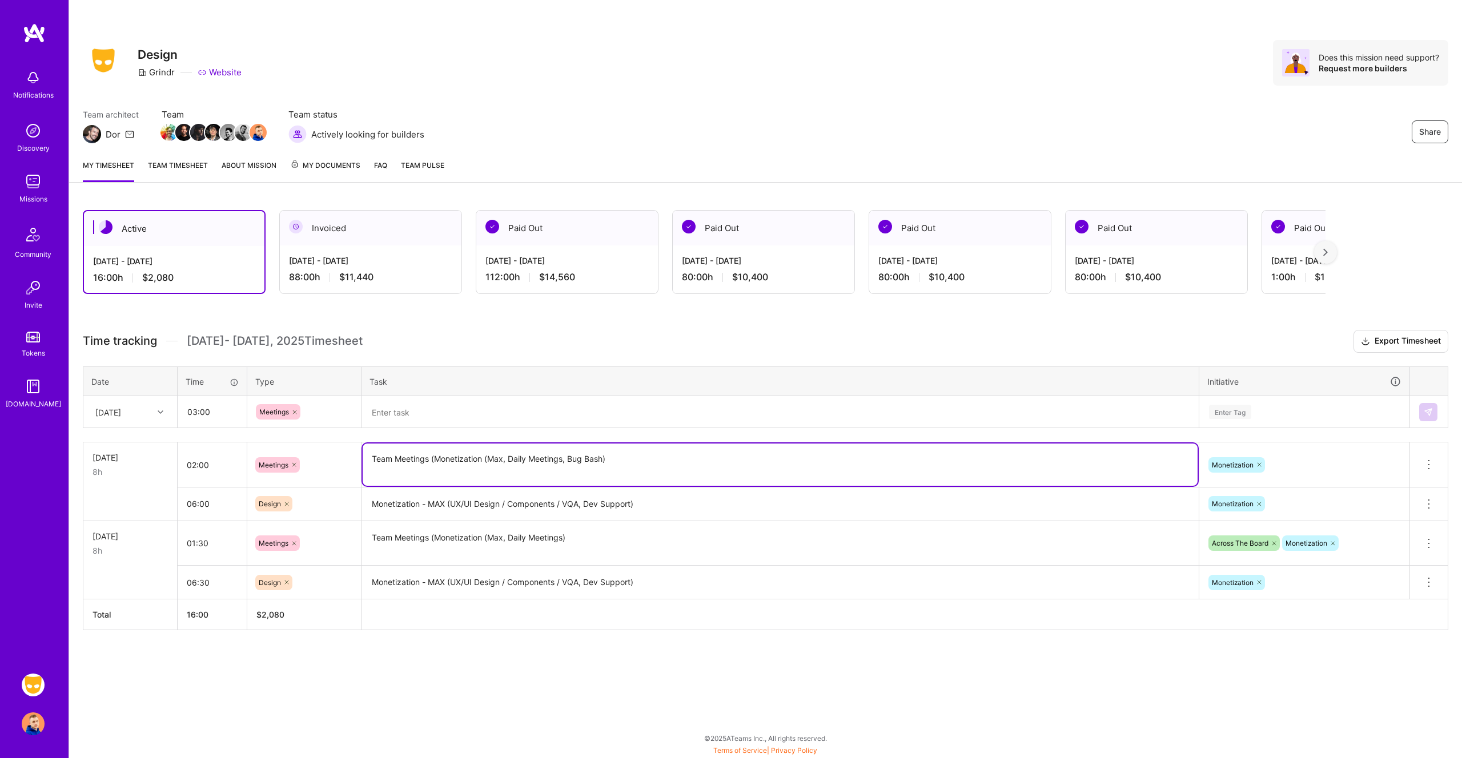
drag, startPoint x: 652, startPoint y: 465, endPoint x: 365, endPoint y: 456, distance: 287.4
click at [365, 456] on textarea "Team Meetings (Monetization (Max, Daily Meetings, Bug Bash)" at bounding box center [780, 465] width 835 height 42
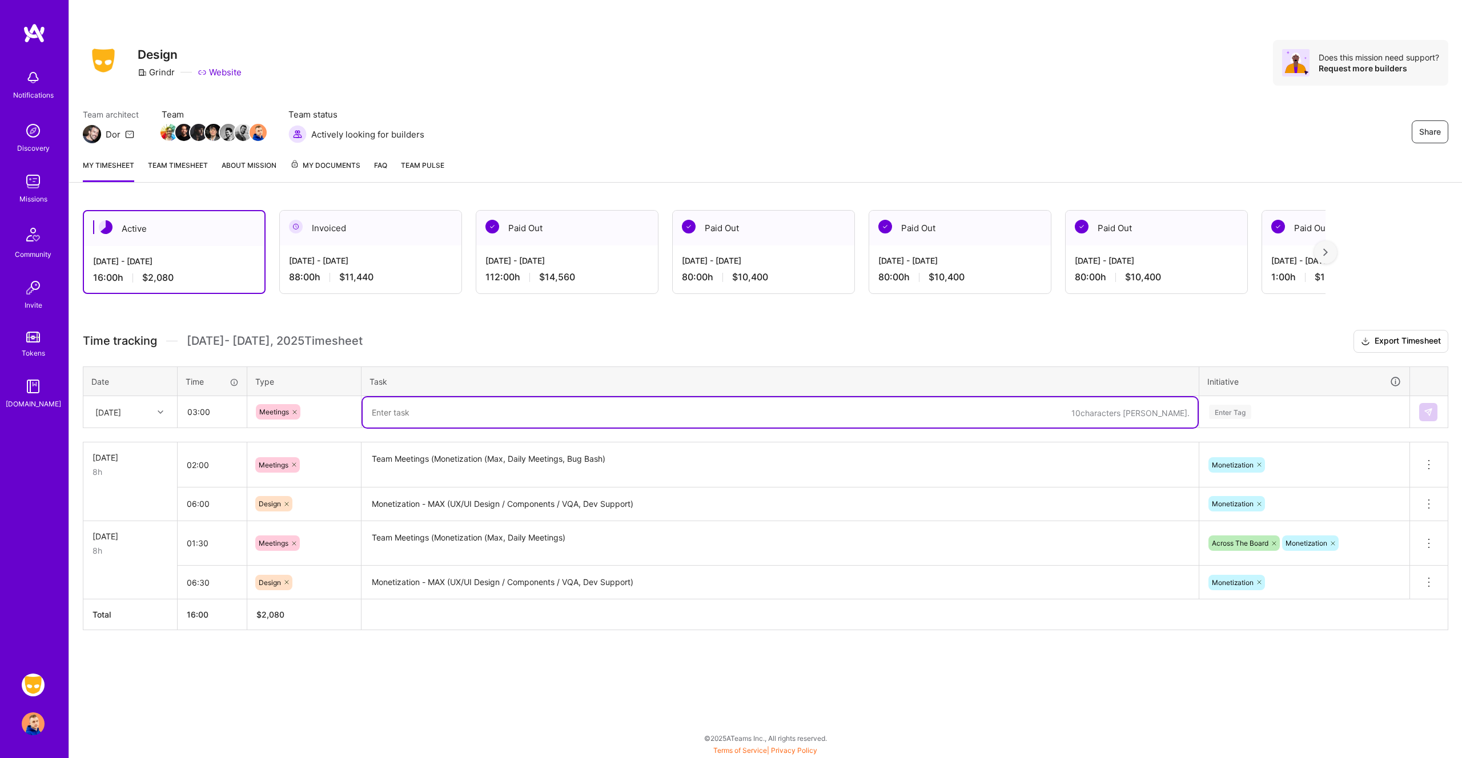
click at [412, 409] on textarea at bounding box center [780, 412] width 835 height 30
paste textarea "Team Meetings (Monetization (Max, Daily Meetings, Bug Bash)"
click at [571, 412] on textarea "Team Meetings (Monetization (Max, Daily Meetings, Bug Bash)" at bounding box center [780, 412] width 835 height 30
type textarea "Team Meetings (Monetization (Max, Daily Meetings, Design Critique, Bug Bash)"
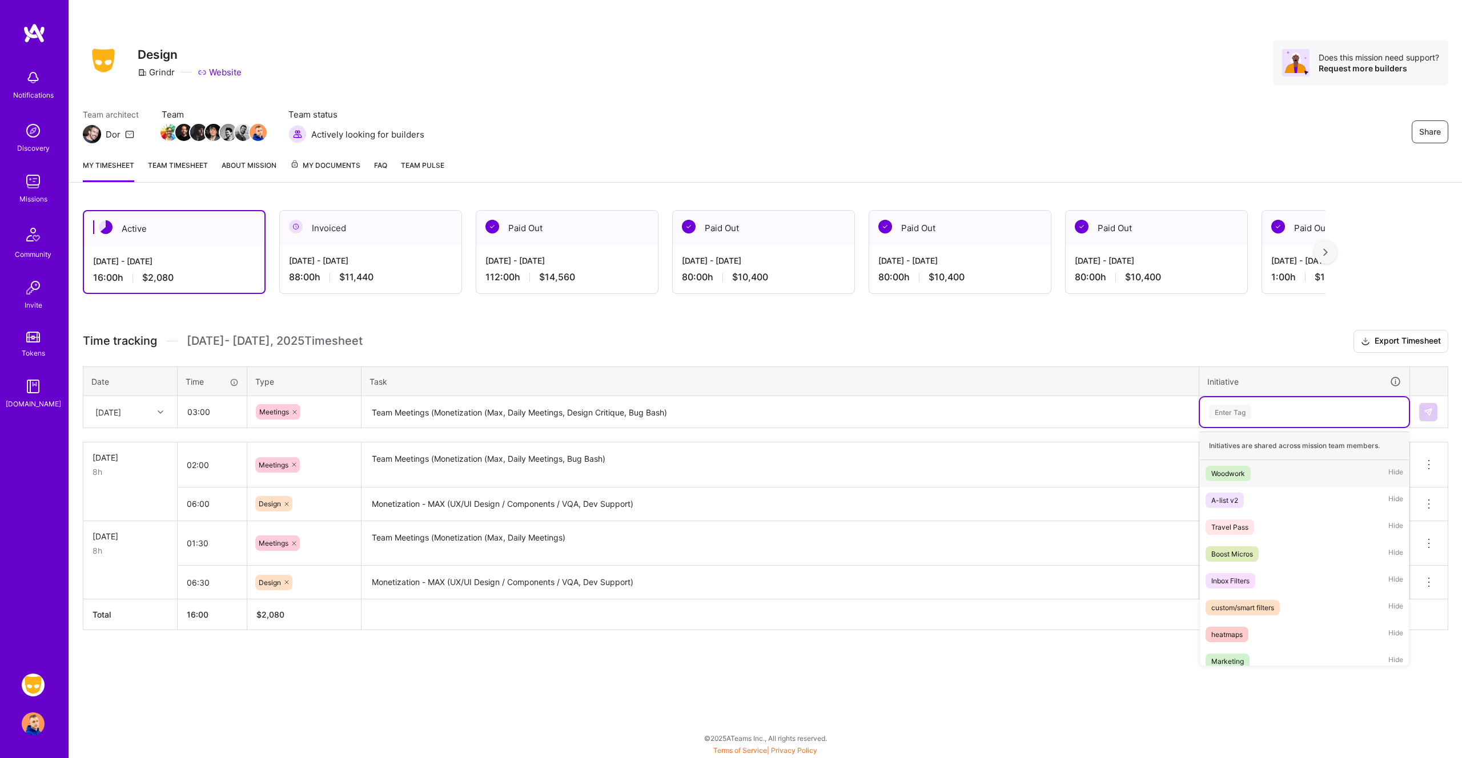
click at [1251, 407] on div "Enter Tag" at bounding box center [1230, 412] width 42 height 18
type input "mon"
type input "acr"
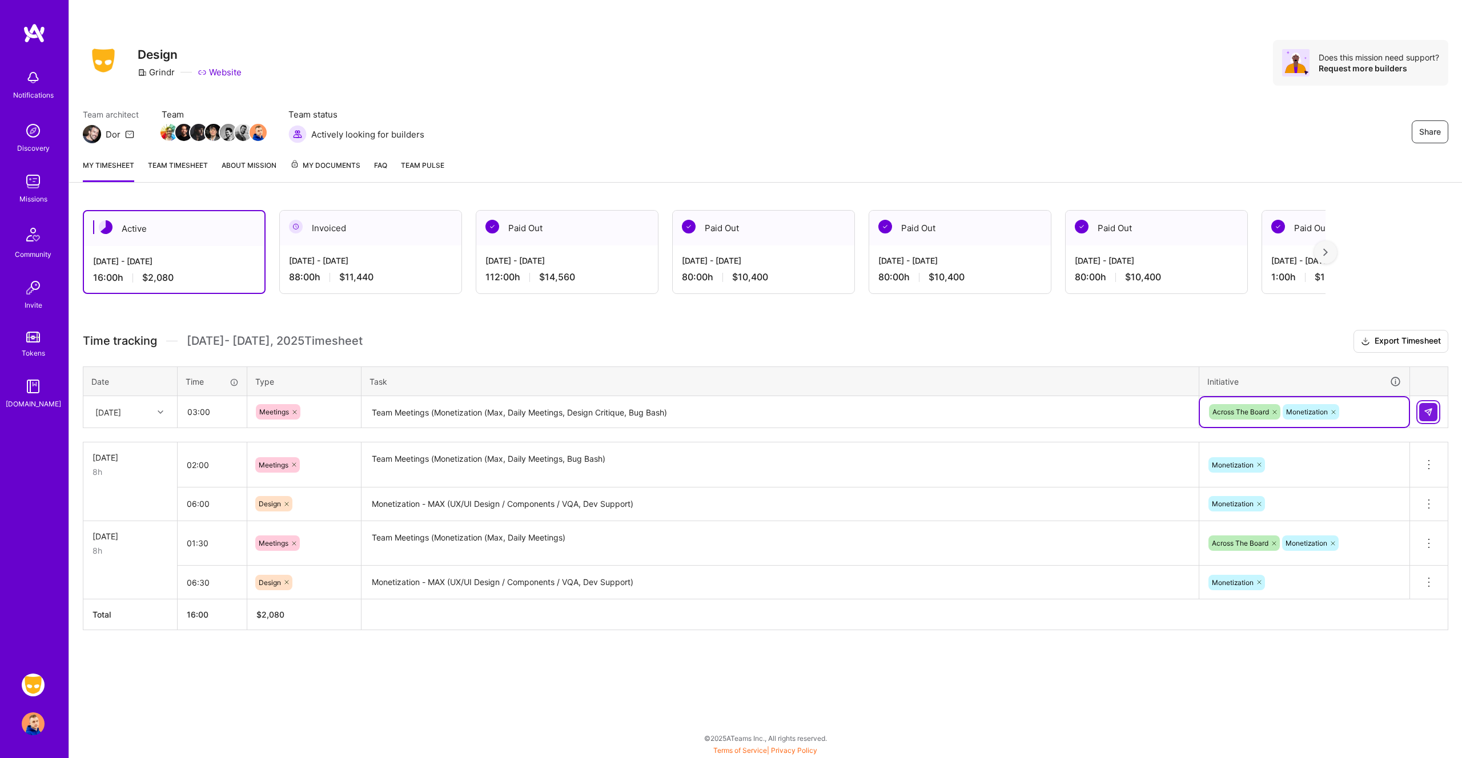
click at [1431, 410] on img at bounding box center [1428, 412] width 9 height 9
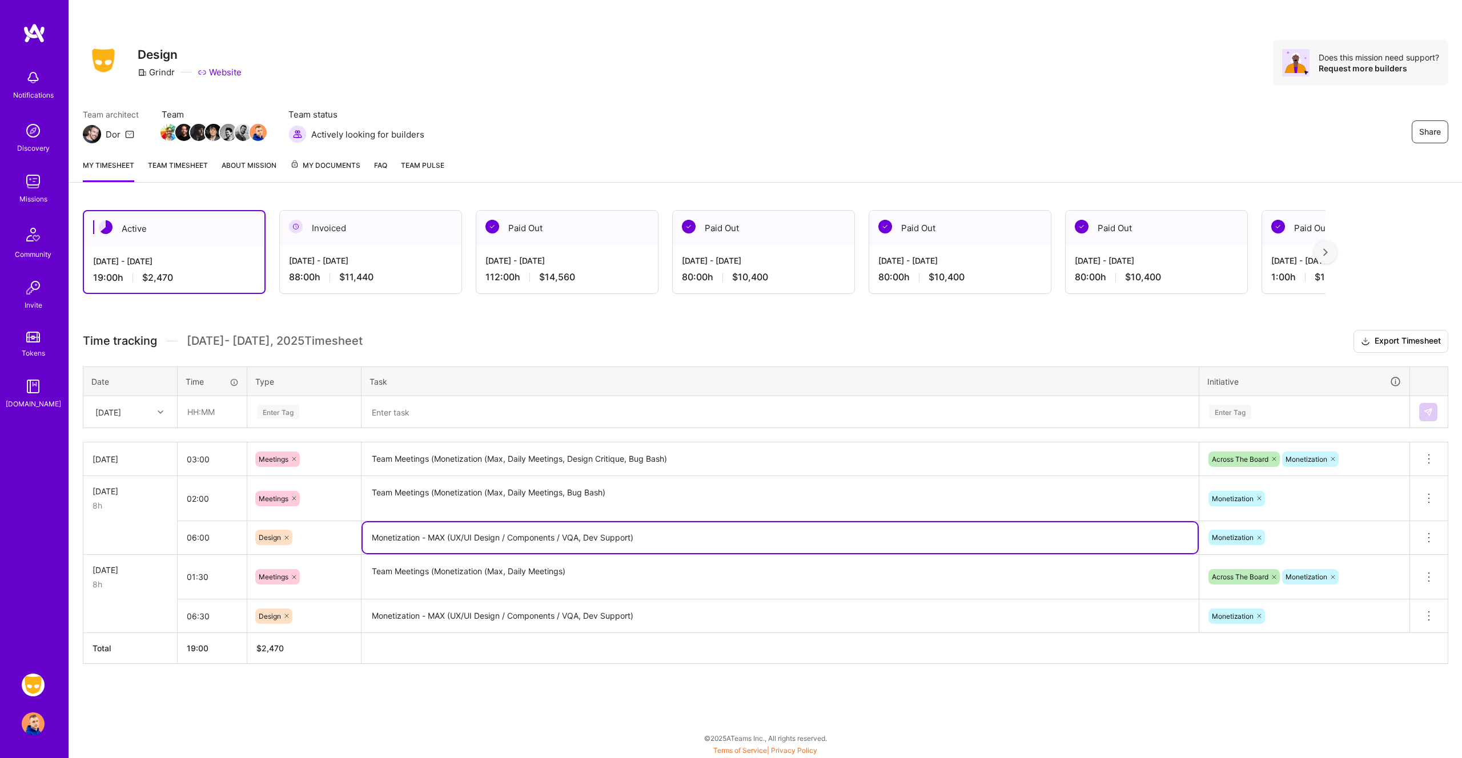
drag, startPoint x: 569, startPoint y: 543, endPoint x: 345, endPoint y: 539, distance: 224.5
click at [345, 539] on tr "06:00 Design Monetization - MAX (UX/UI Design / Components / VQA, Dev Support) …" at bounding box center [765, 538] width 1365 height 34
click at [215, 414] on input "text" at bounding box center [212, 412] width 68 height 30
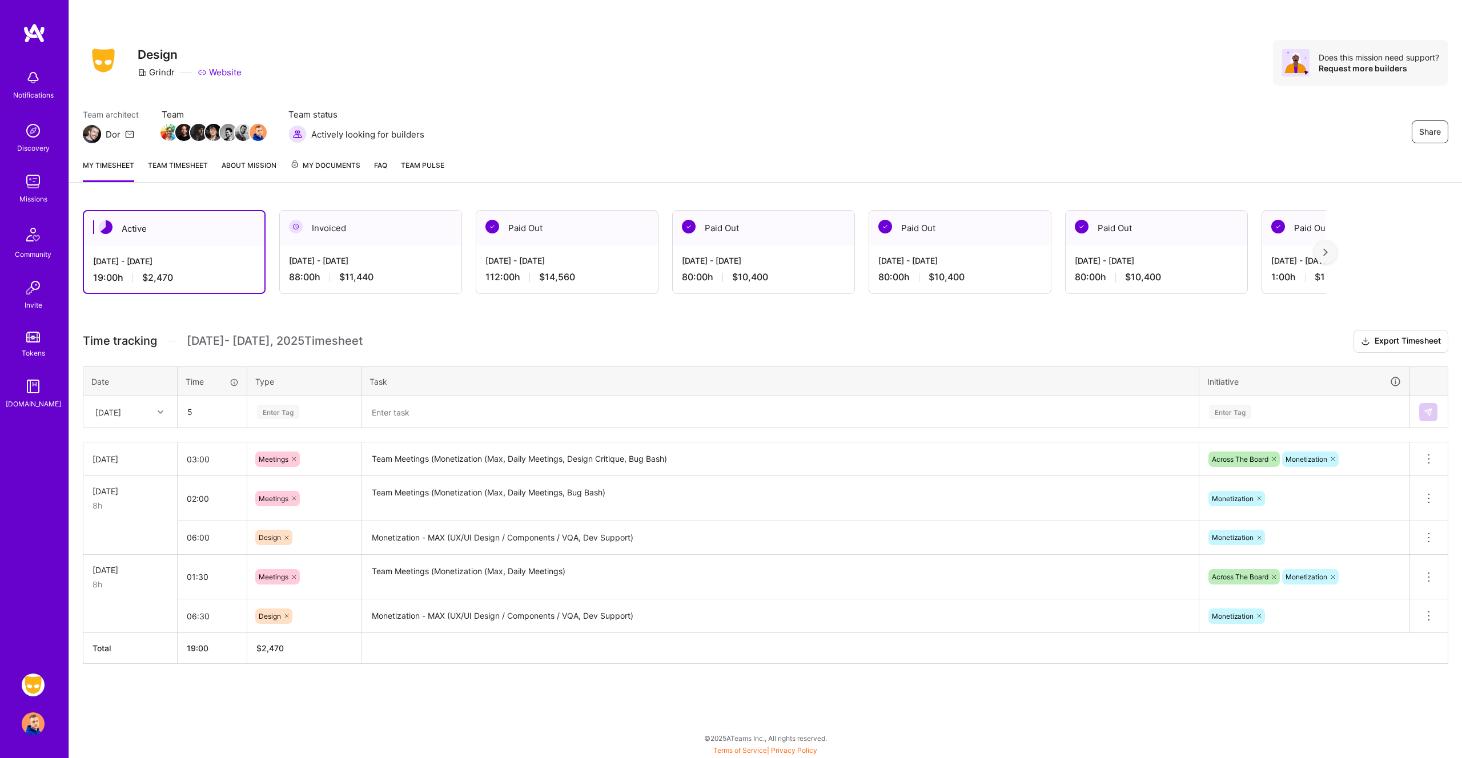
type input "05:00"
click at [300, 476] on div "Design" at bounding box center [304, 476] width 113 height 27
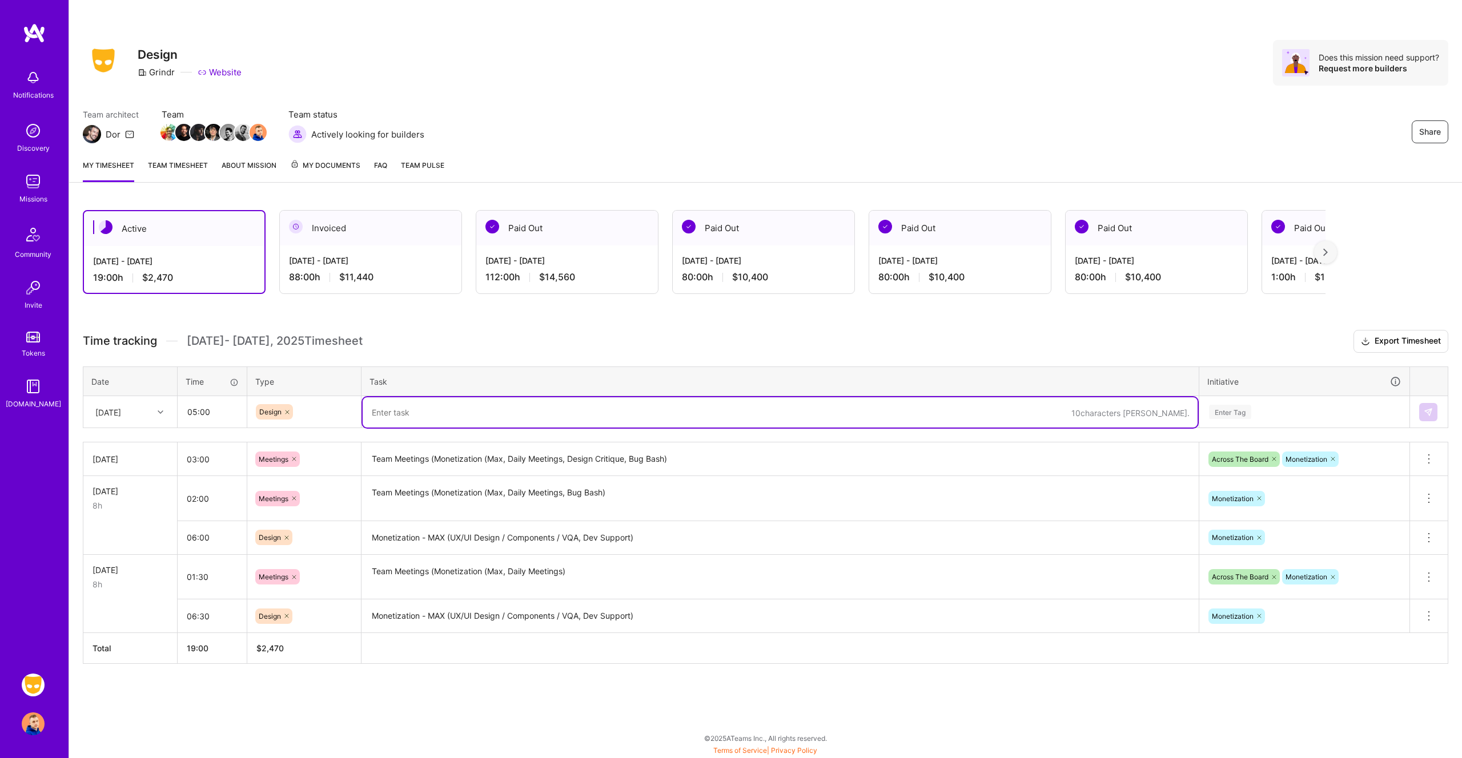
click at [407, 420] on textarea at bounding box center [780, 412] width 835 height 30
paste textarea "Monetization - MAX (UX/UI Design / Components / VQA, Dev Support)"
type textarea "Monetization - MAX (UX/UI Design / Components / VQA, Dev Support)"
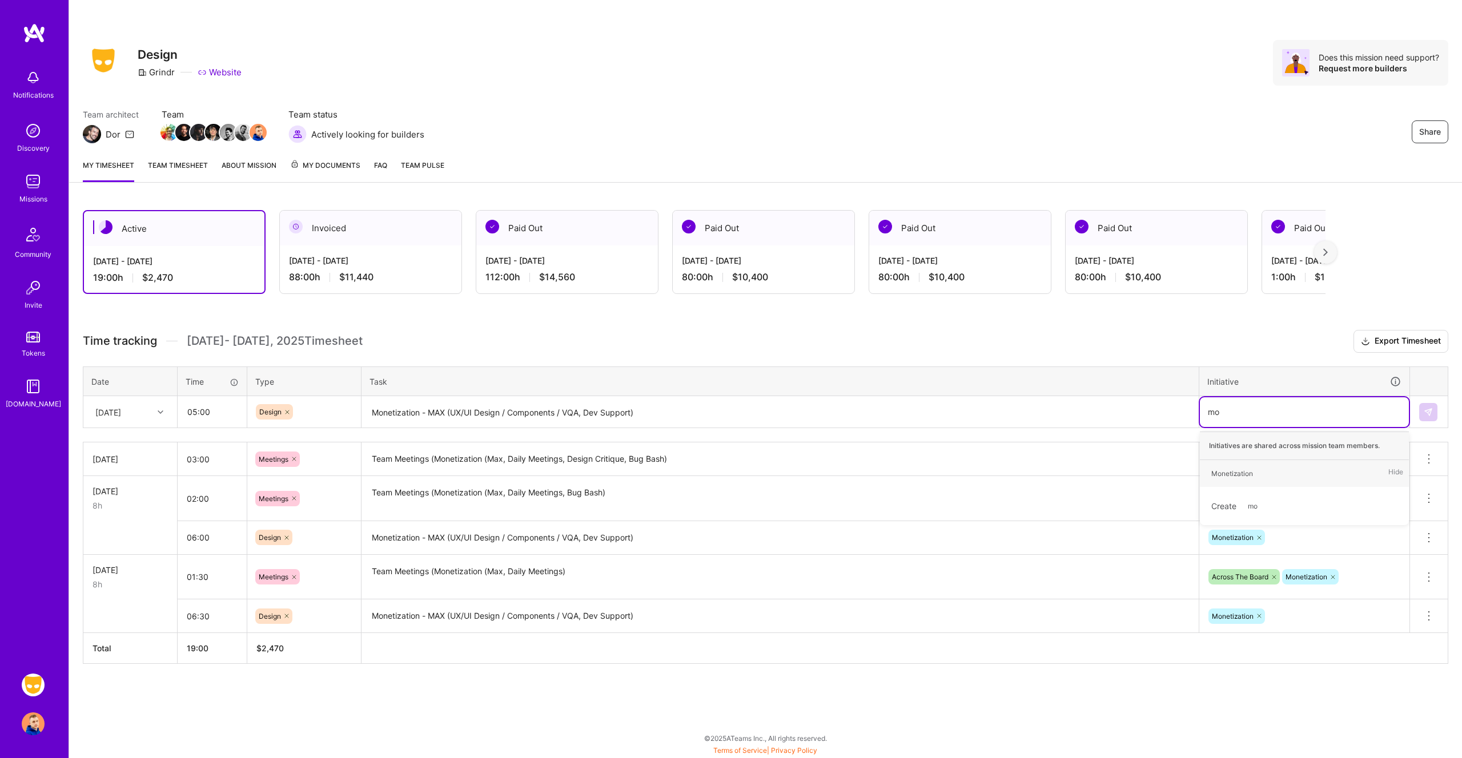
type input "mon"
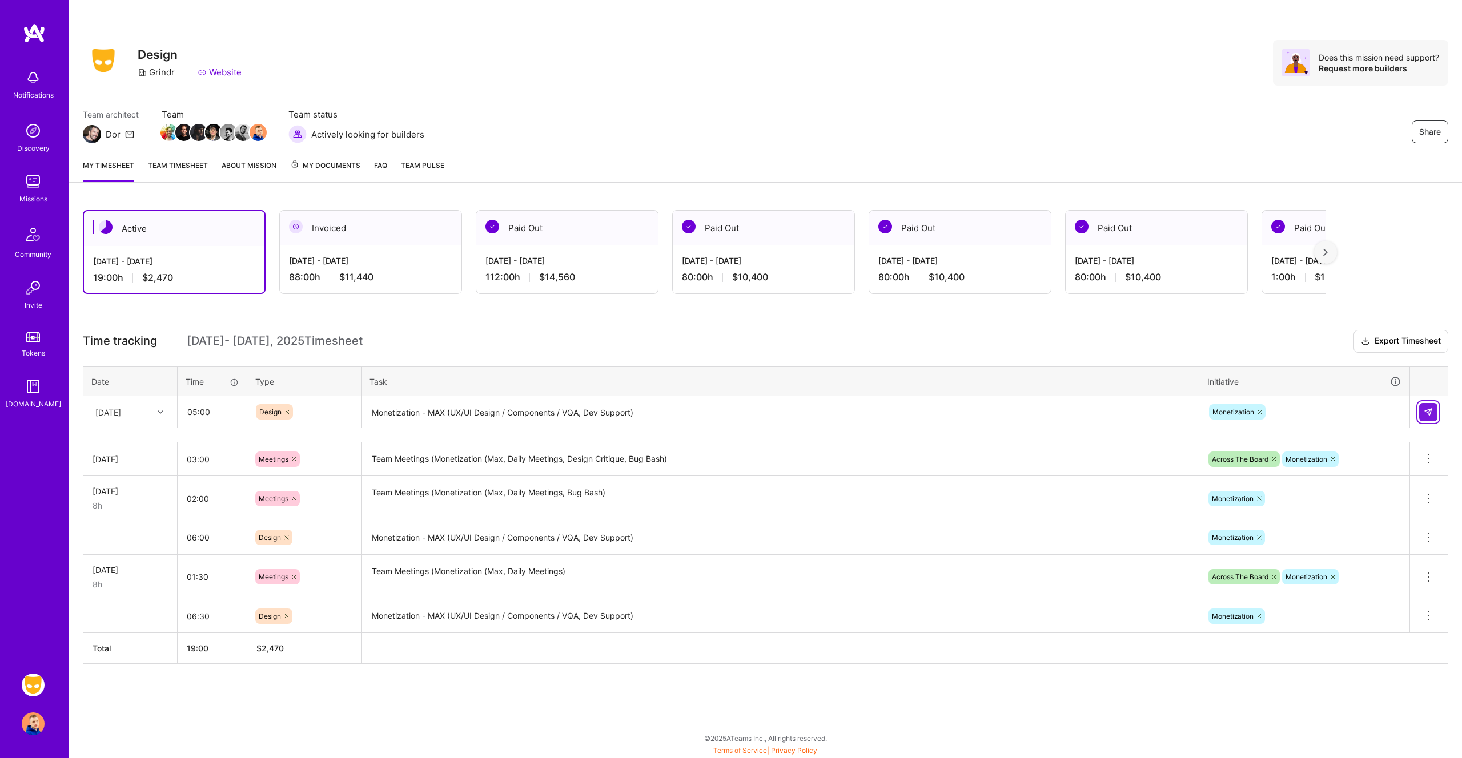
click at [1432, 408] on img at bounding box center [1428, 412] width 9 height 9
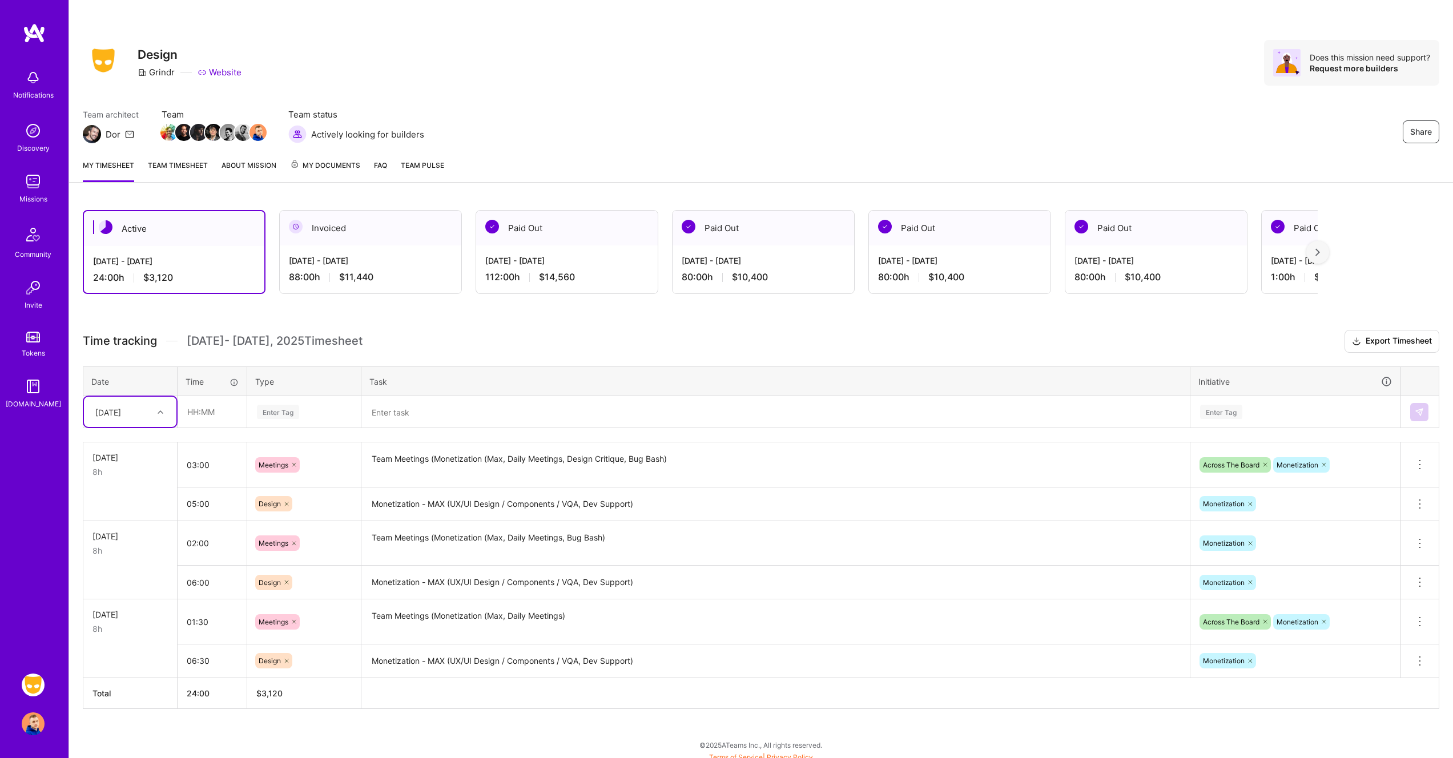
click at [145, 407] on div "[DATE]" at bounding box center [121, 412] width 63 height 19
click at [132, 526] on div "[DATE]" at bounding box center [130, 529] width 93 height 21
click at [204, 415] on input "text" at bounding box center [212, 412] width 68 height 30
